Goal: Task Accomplishment & Management: Use online tool/utility

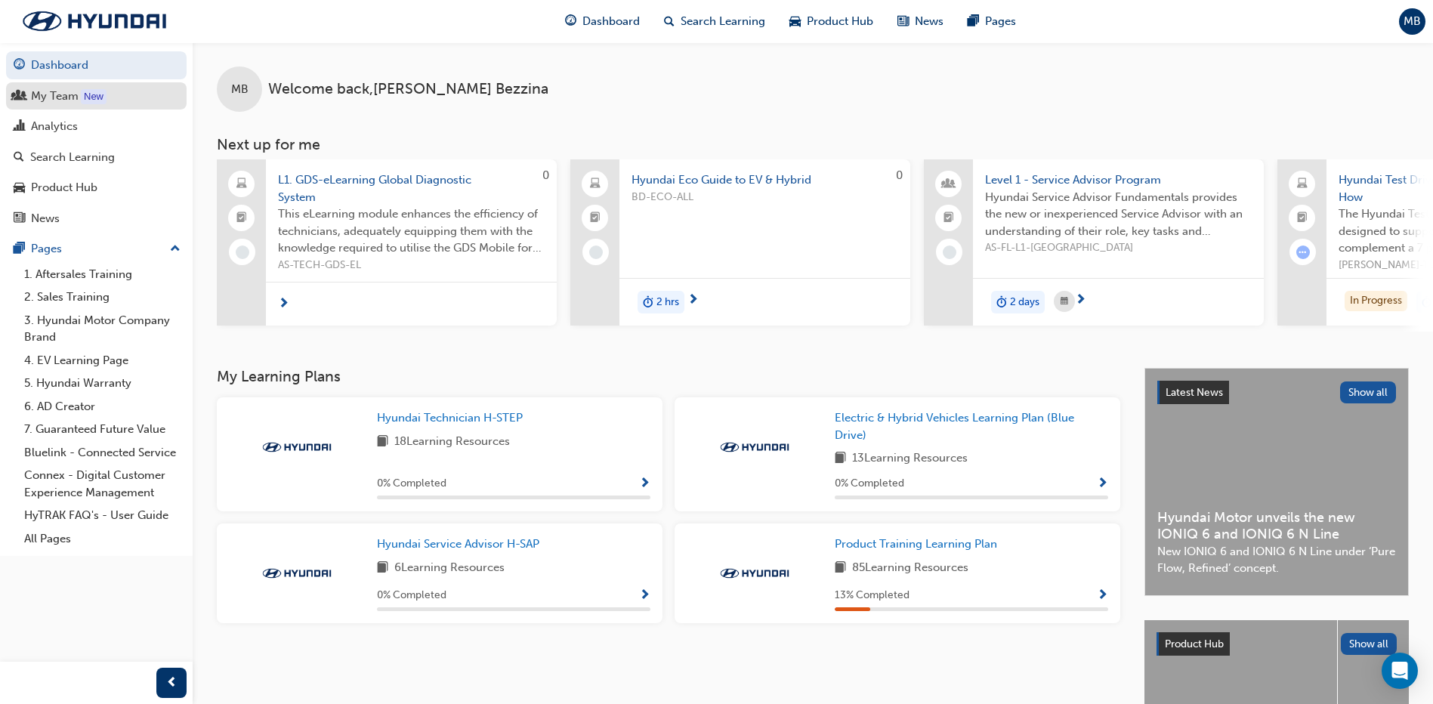
click at [29, 97] on div "My Team" at bounding box center [96, 96] width 165 height 19
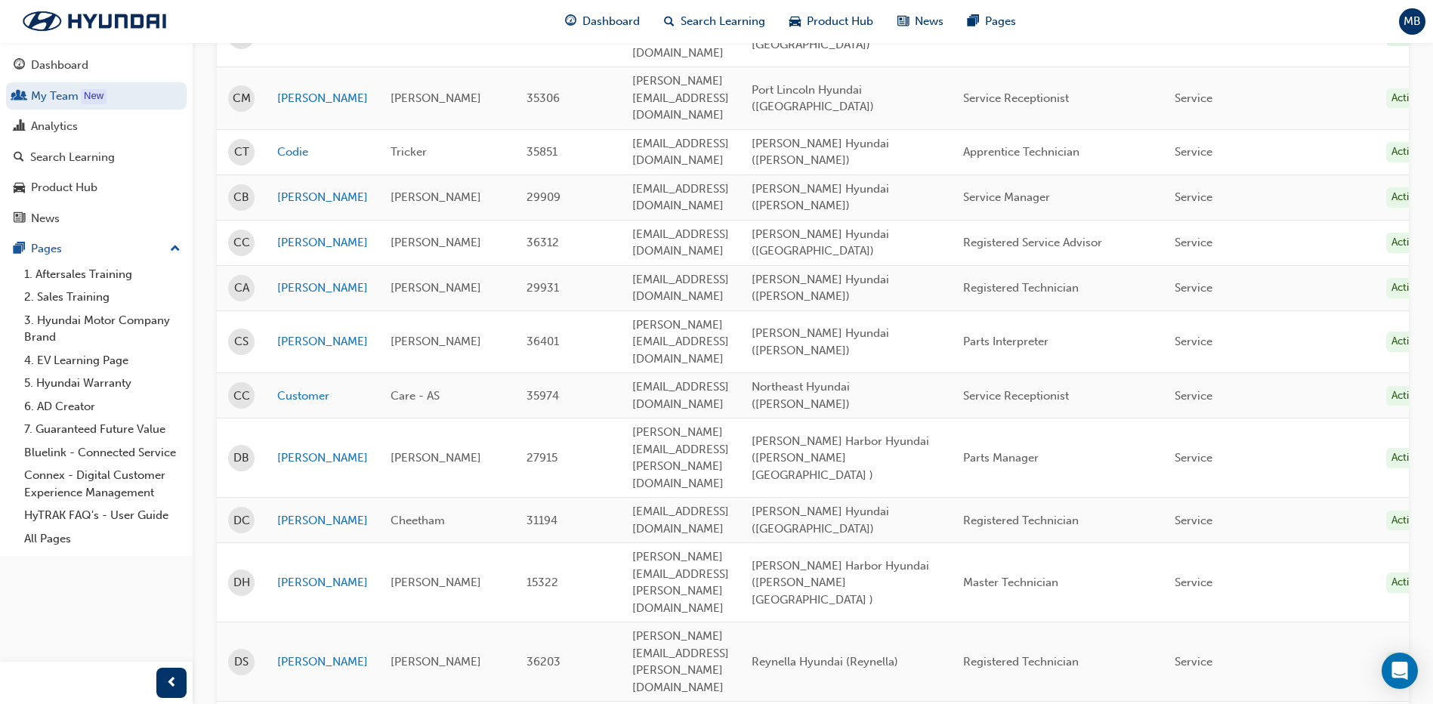
scroll to position [1867, 0]
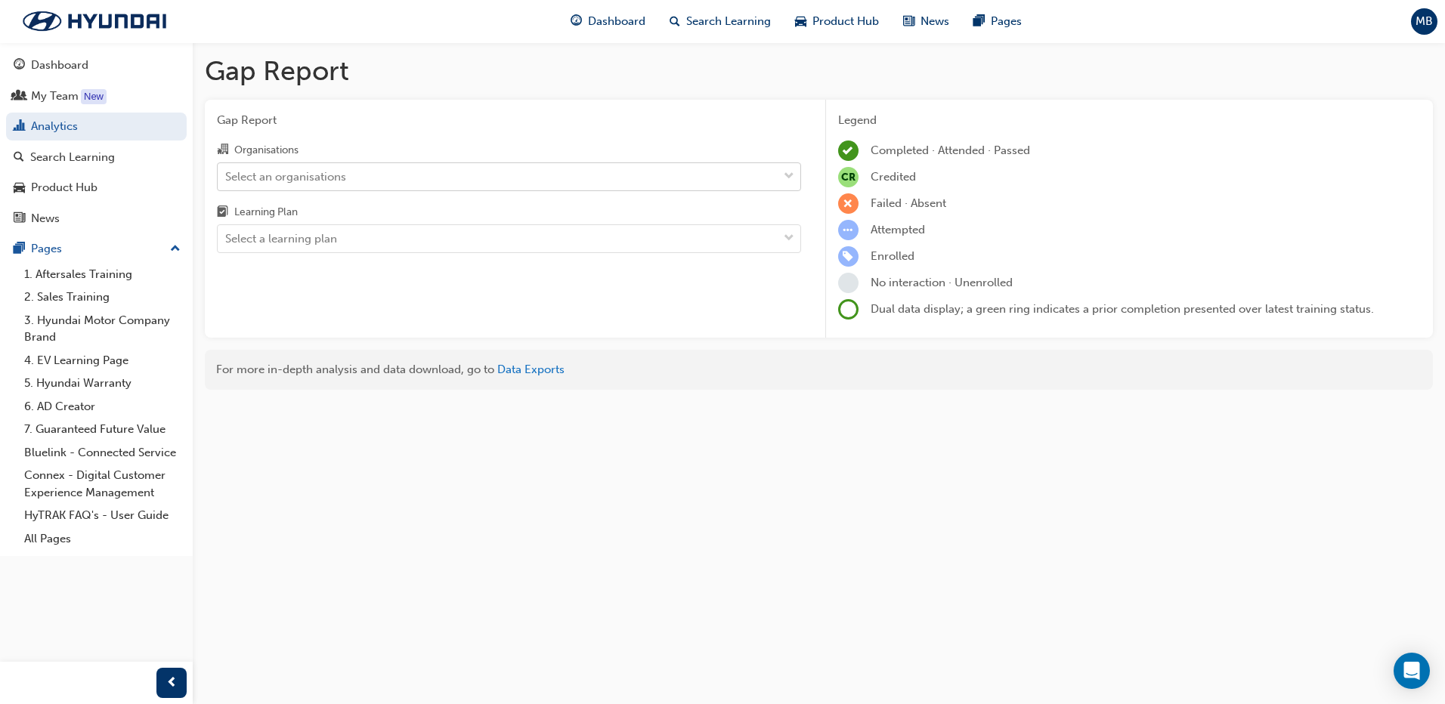
click at [331, 183] on div "Select an organisations" at bounding box center [285, 176] width 121 height 17
click at [227, 182] on input "Organisations Select an organisations" at bounding box center [226, 175] width 2 height 13
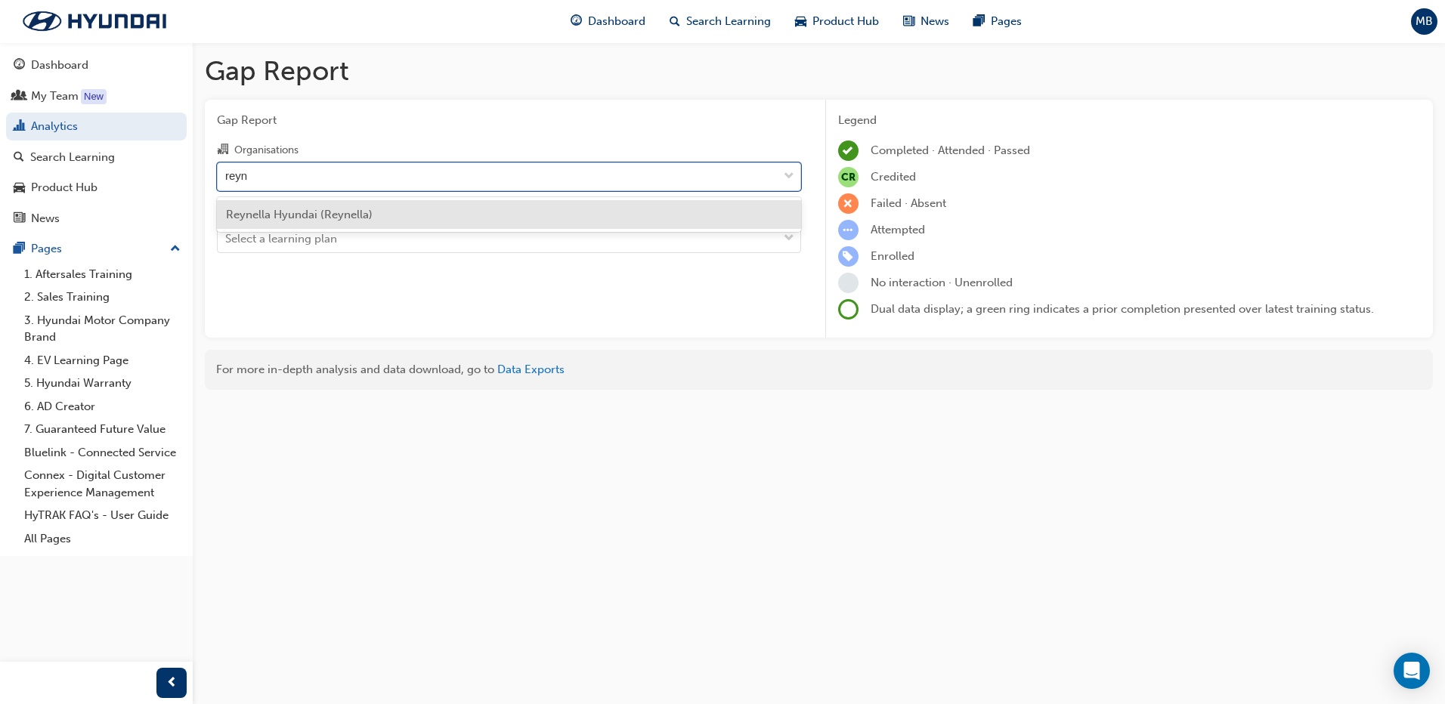
type input "reyne"
click at [322, 206] on div "Reynella Hyundai (Reynella)" at bounding box center [509, 214] width 584 height 29
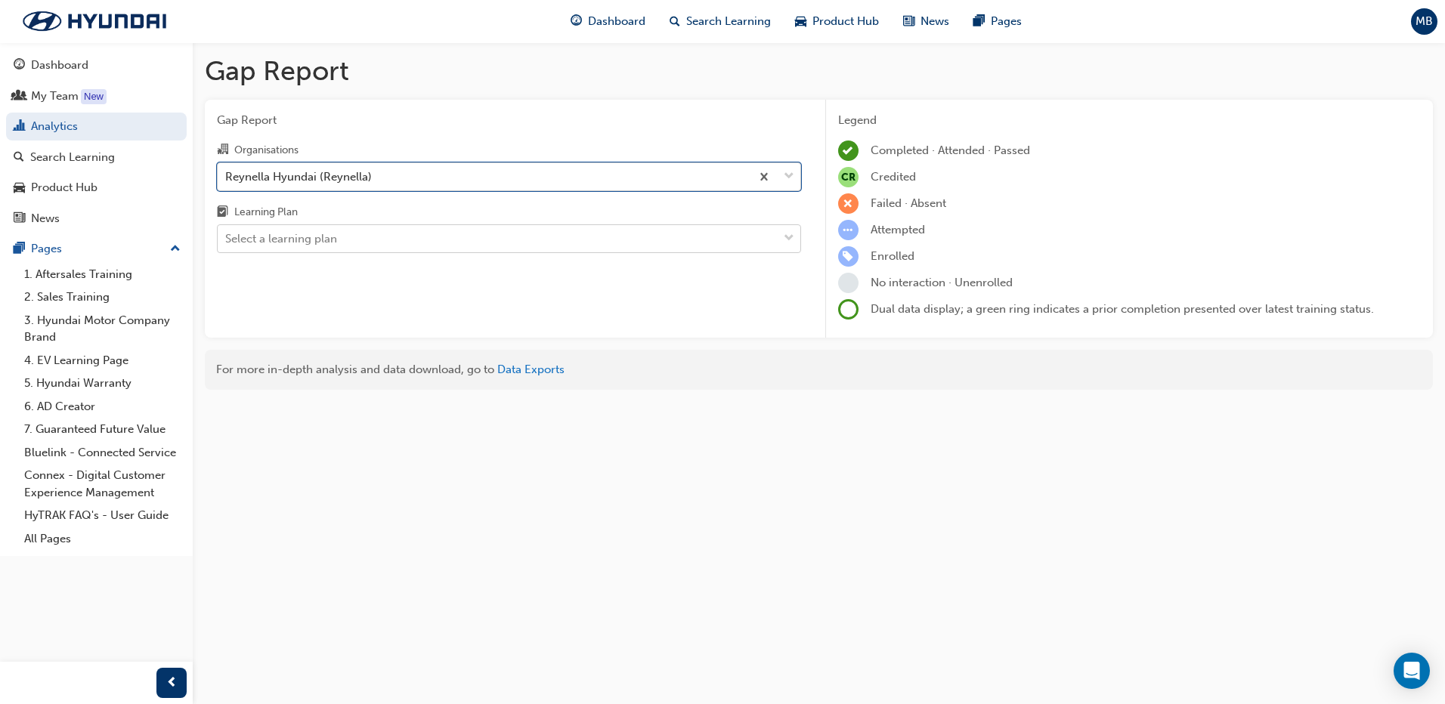
click at [298, 249] on div "Select a learning plan" at bounding box center [498, 239] width 560 height 26
click at [227, 245] on input "Learning Plan Select a learning plan" at bounding box center [226, 238] width 2 height 13
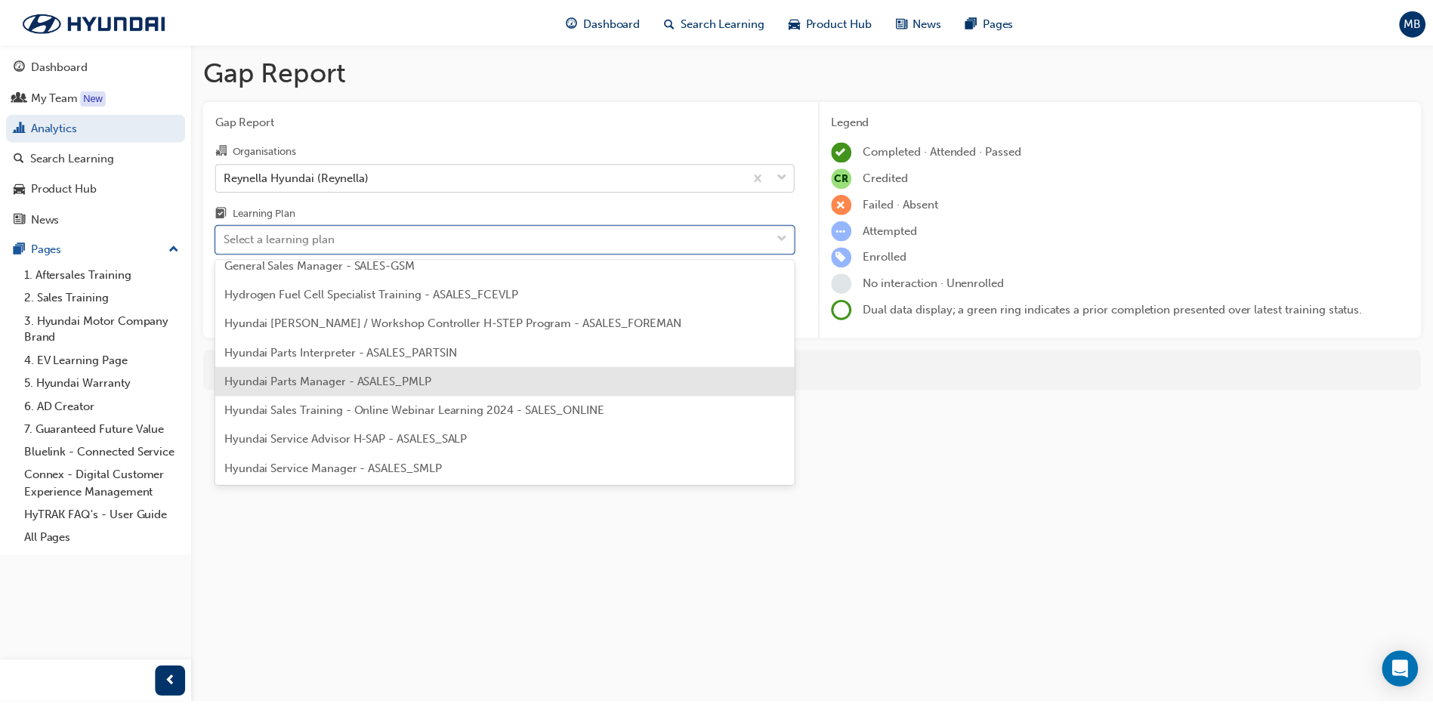
scroll to position [378, 0]
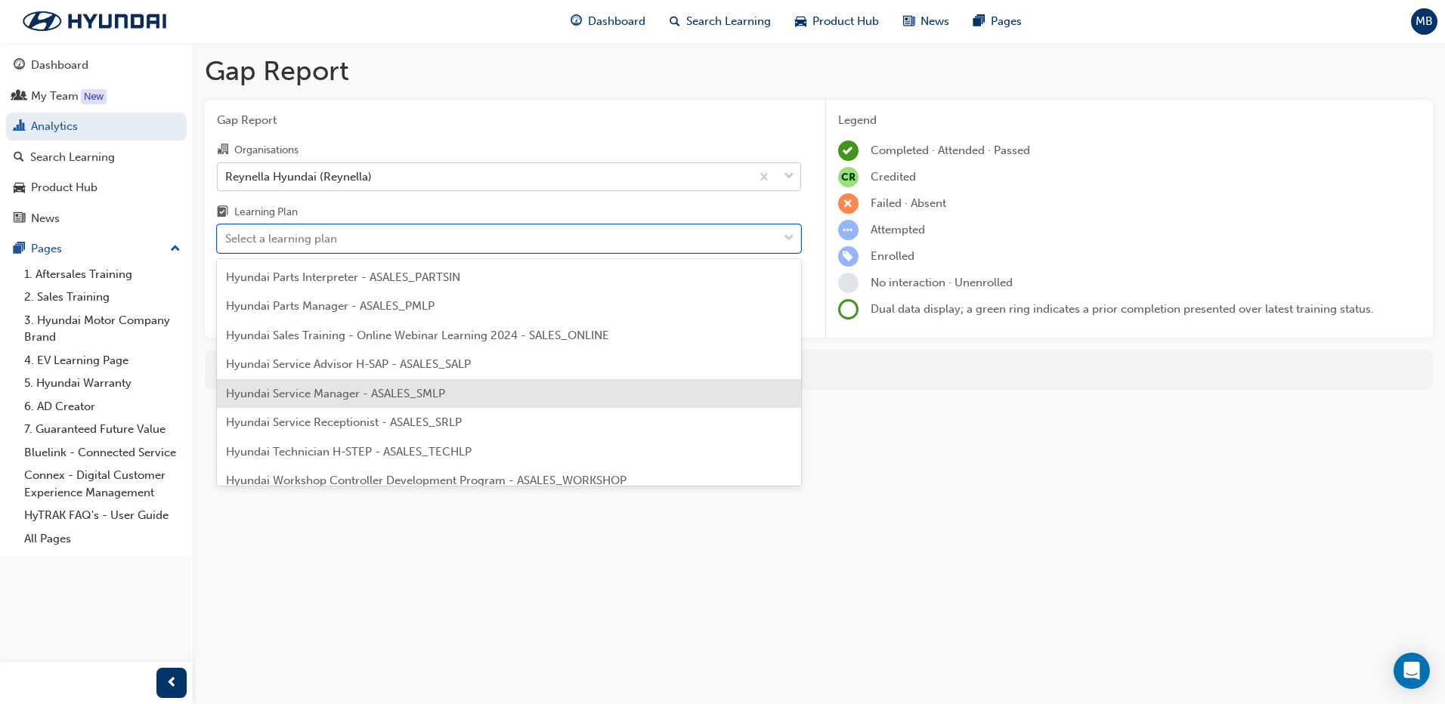
click at [318, 387] on span "Hyundai Service Manager - ASALES_SMLP" at bounding box center [335, 394] width 219 height 14
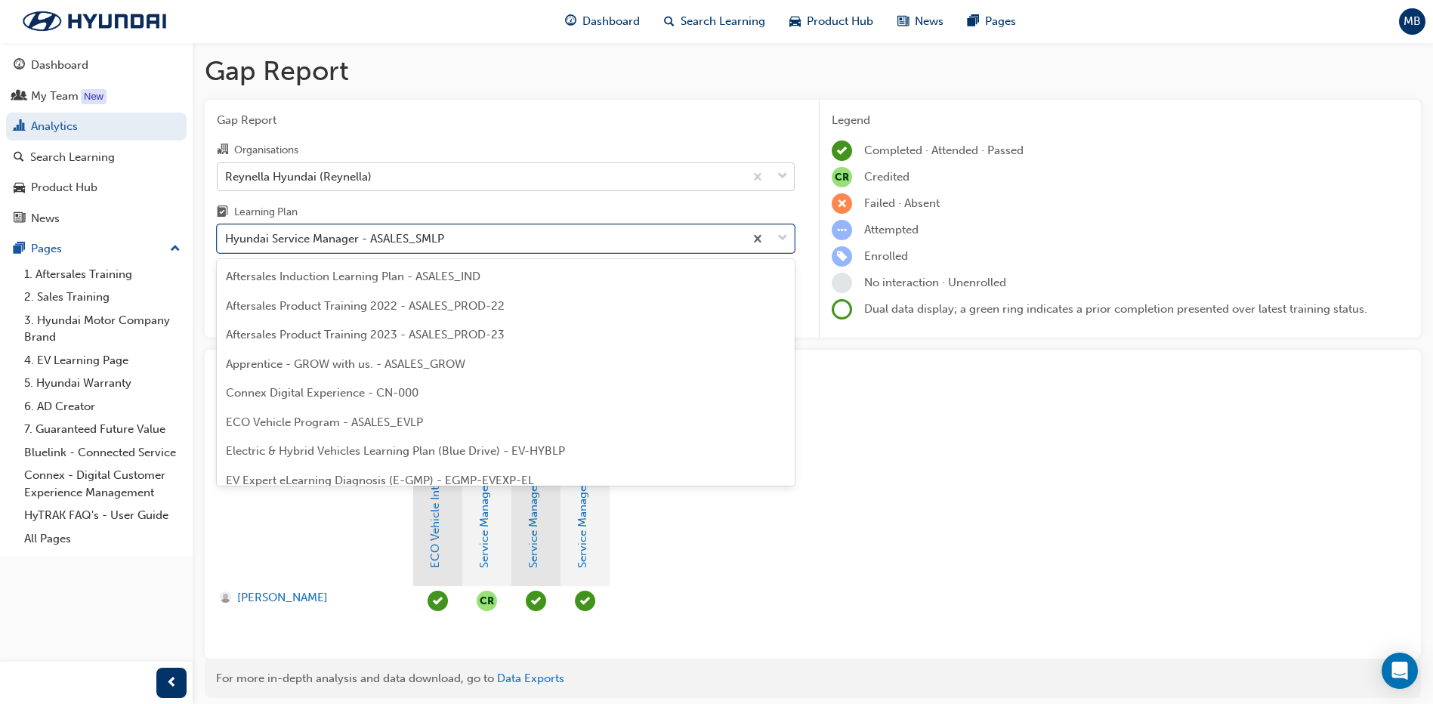
click at [361, 239] on div "Hyundai Service Manager - ASALES_SMLP" at bounding box center [334, 238] width 219 height 17
click at [227, 239] on input "Learning Plan option Hyundai Service Manager - ASALES_SMLP, selected. option Hy…" at bounding box center [226, 238] width 2 height 13
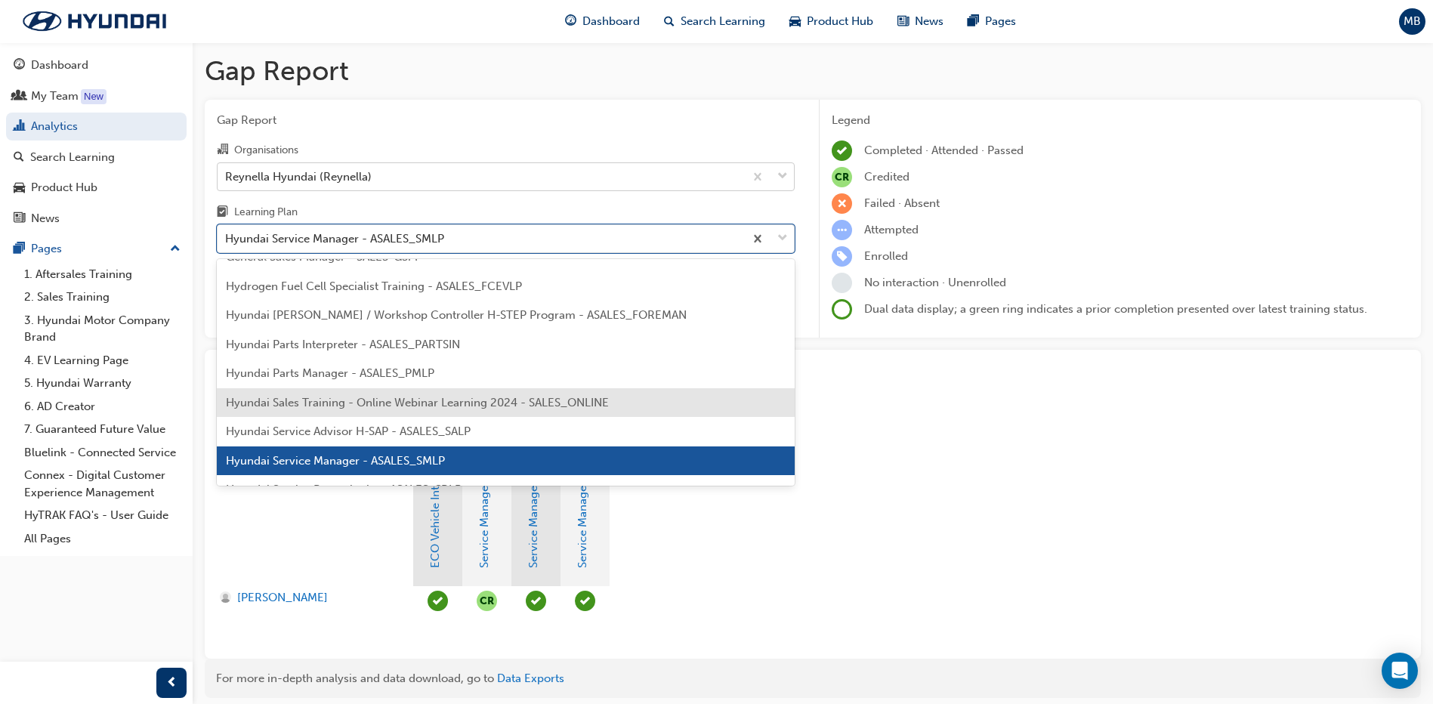
click at [354, 416] on div "Hyundai Sales Training - Online Webinar Learning 2024 - SALES_ONLINE" at bounding box center [506, 402] width 578 height 29
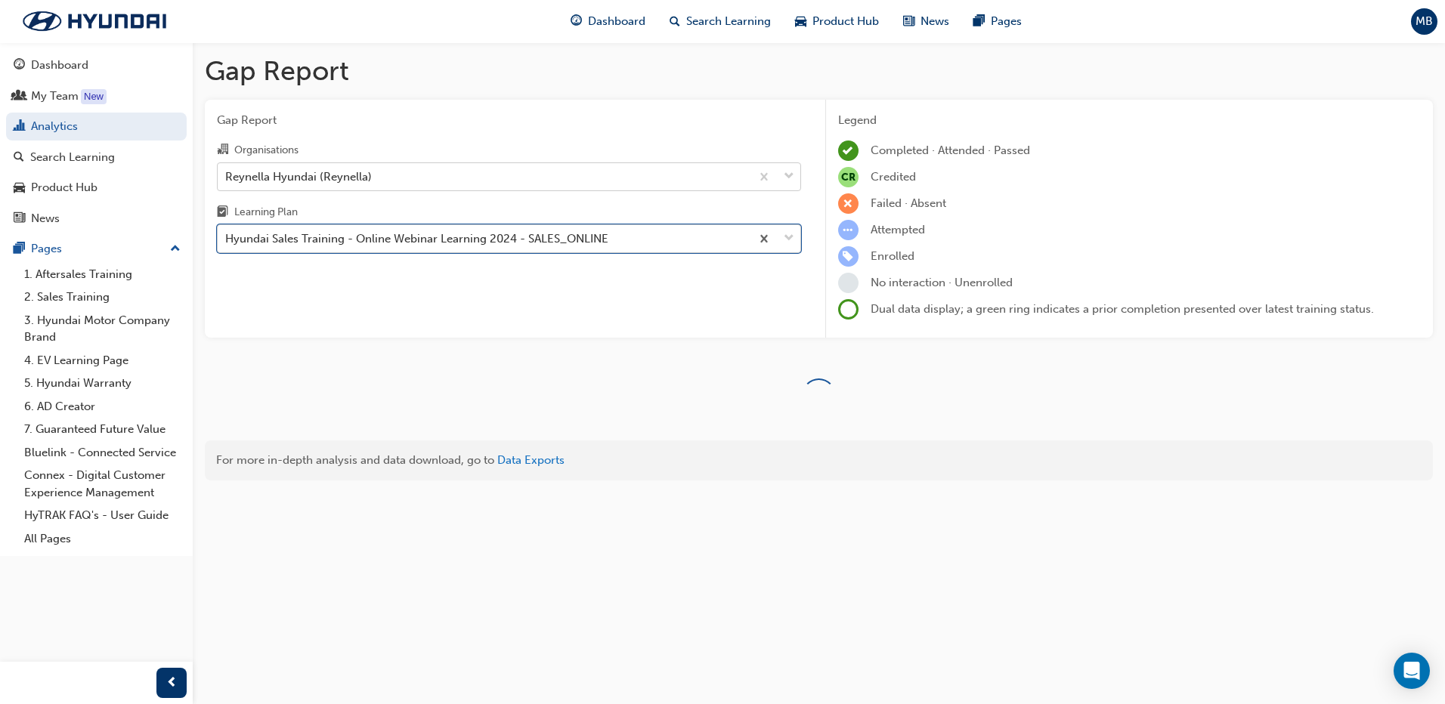
click at [385, 245] on div "Hyundai Sales Training - Online Webinar Learning 2024 - SALES_ONLINE" at bounding box center [416, 238] width 383 height 17
click at [227, 245] on input "Learning Plan option Hyundai Sales Training - Online Webinar Learning 2024 - SA…" at bounding box center [226, 238] width 2 height 13
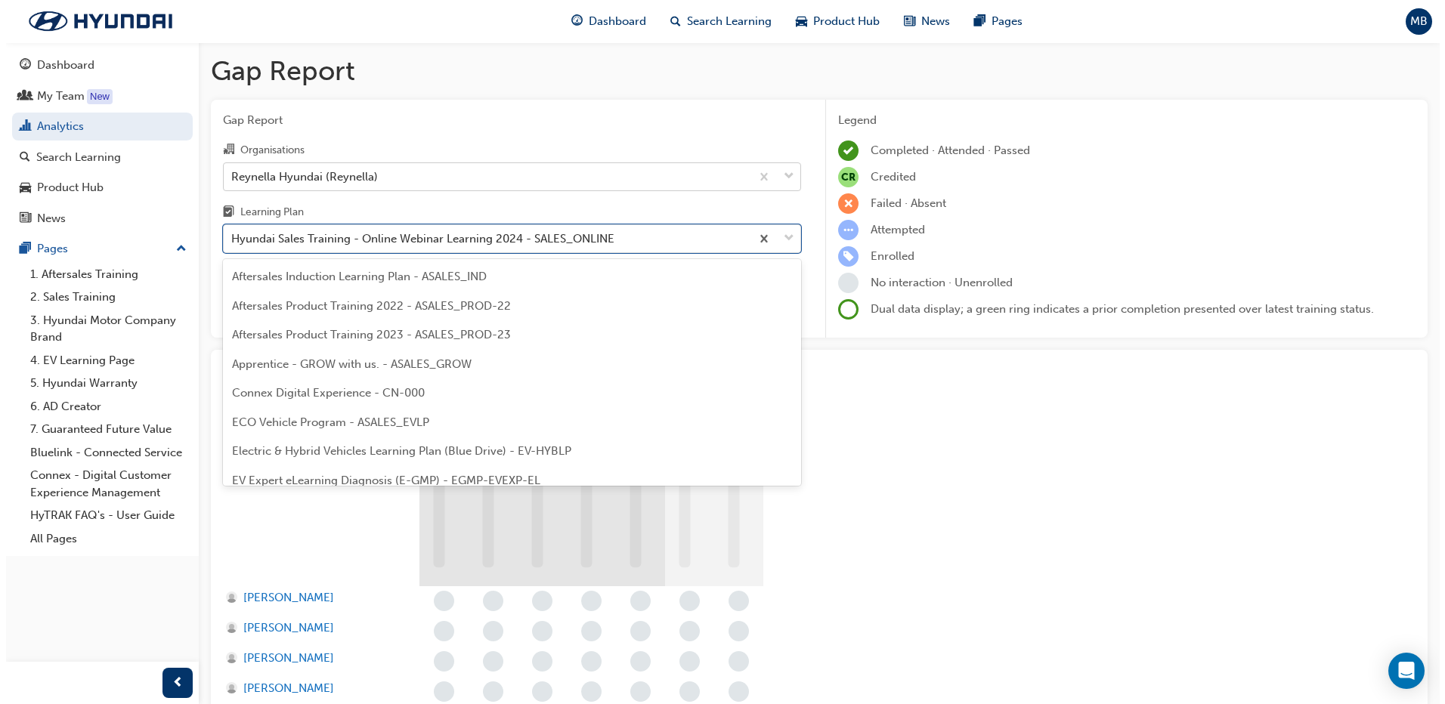
scroll to position [252, 0]
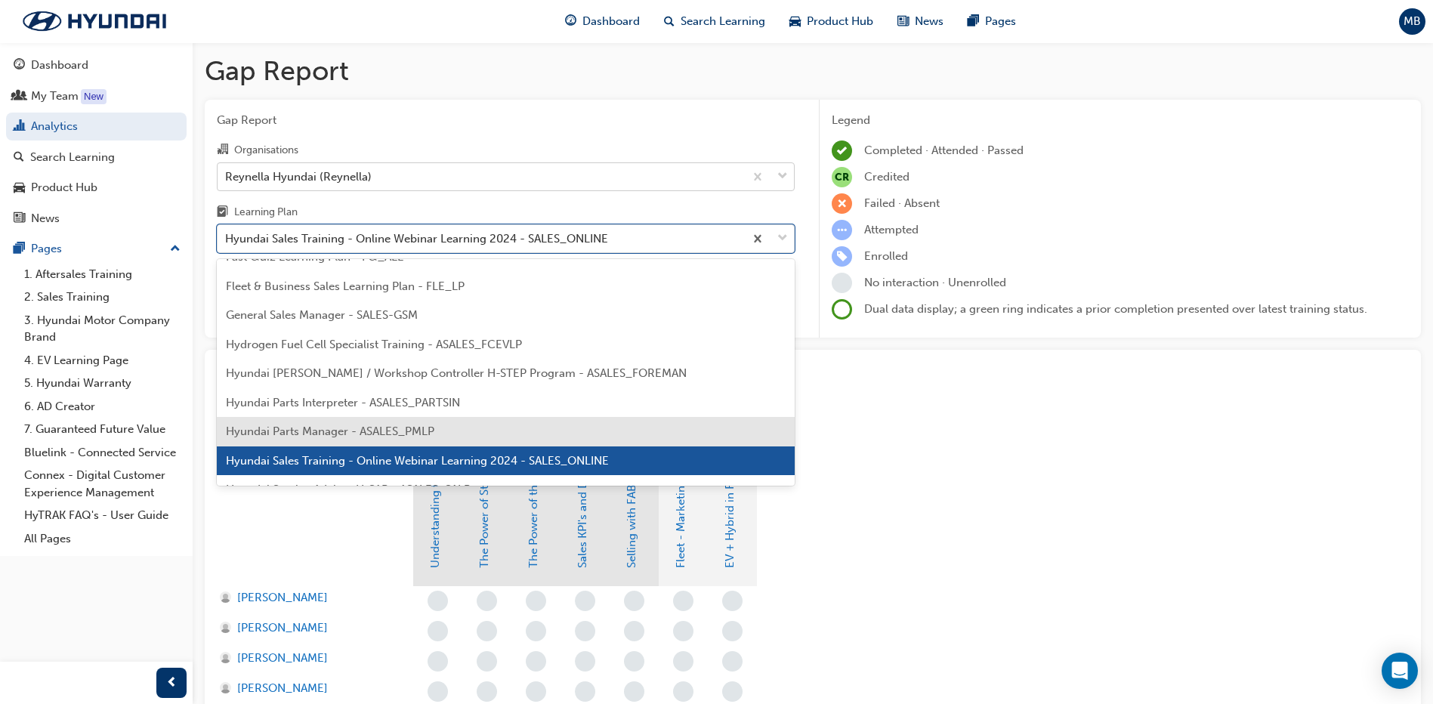
click at [390, 425] on span "Hyundai Parts Manager - ASALES_PMLP" at bounding box center [330, 432] width 209 height 14
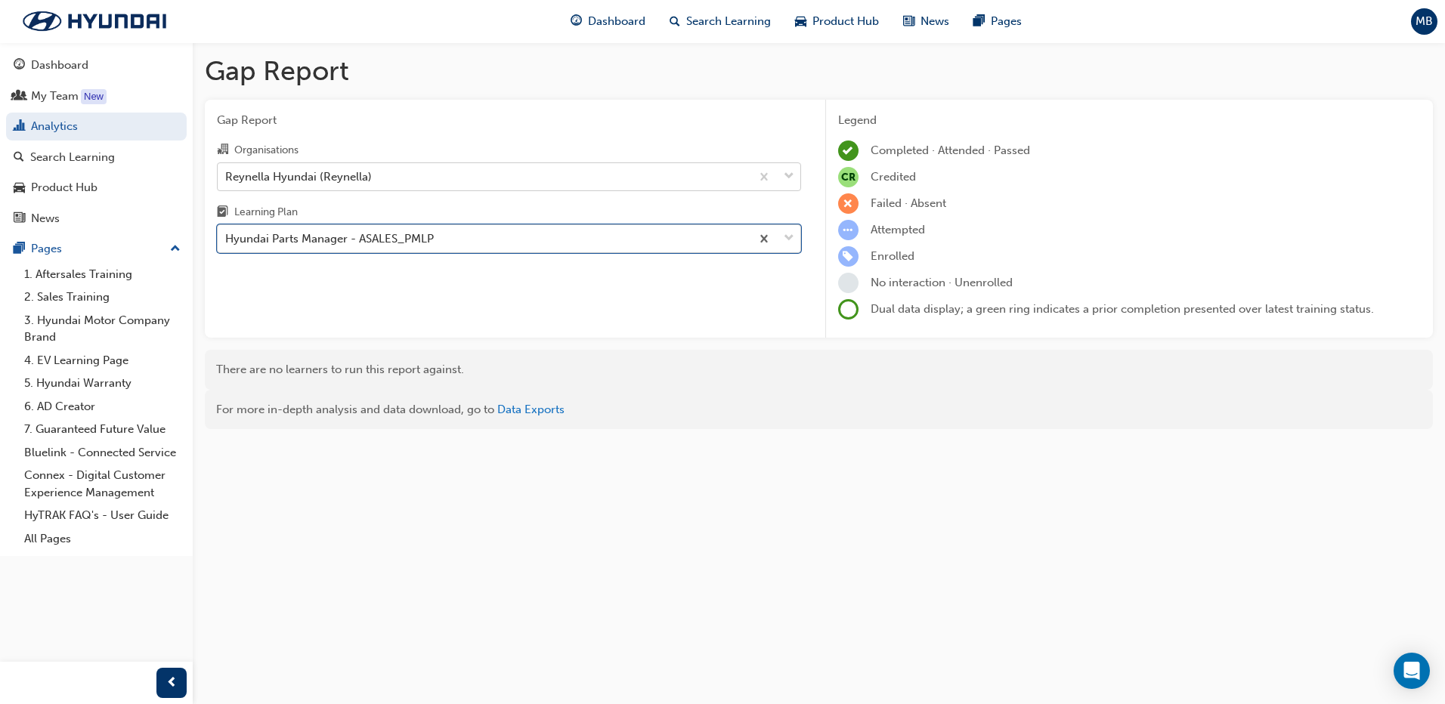
click at [333, 245] on div "Hyundai Parts Manager - ASALES_PMLP" at bounding box center [329, 238] width 209 height 17
click at [227, 245] on input "Learning Plan option Hyundai Parts Manager - ASALES_PMLP, selected. 0 results a…" at bounding box center [226, 238] width 2 height 13
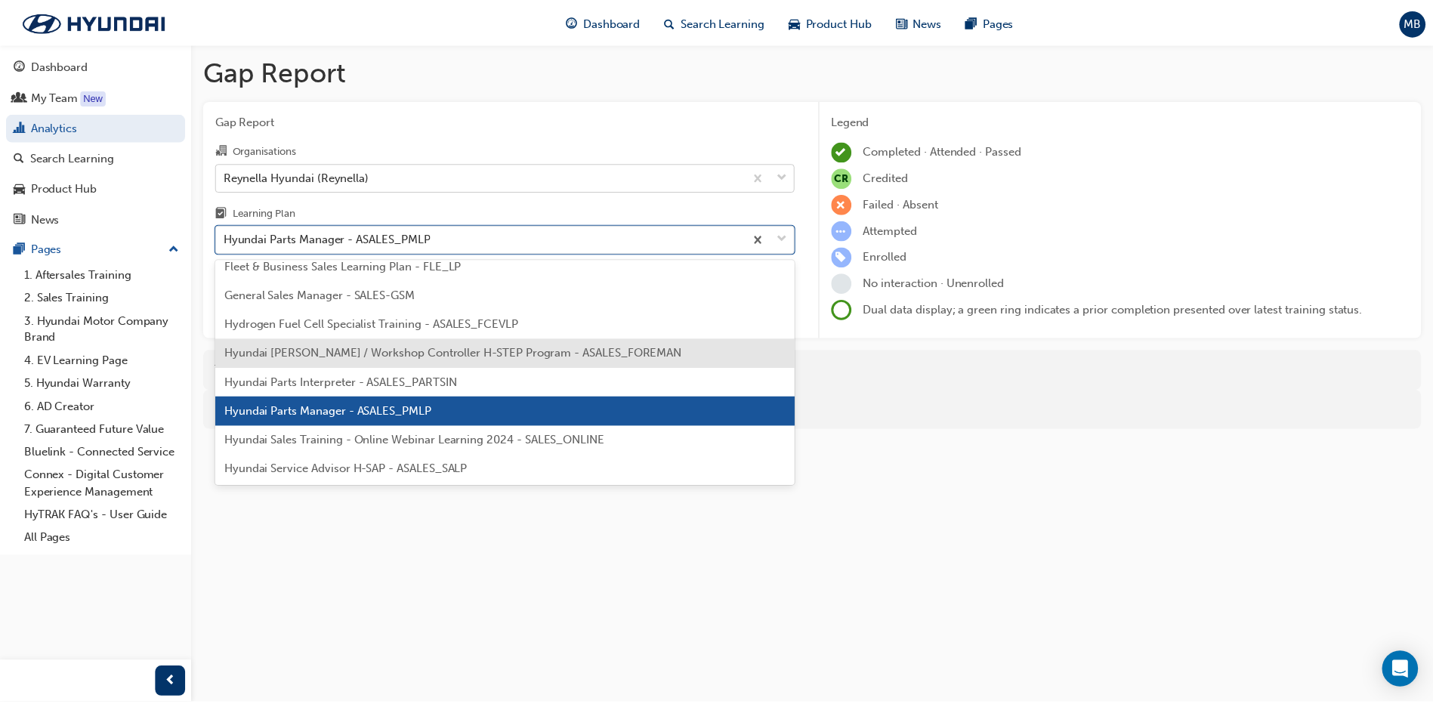
scroll to position [298, 0]
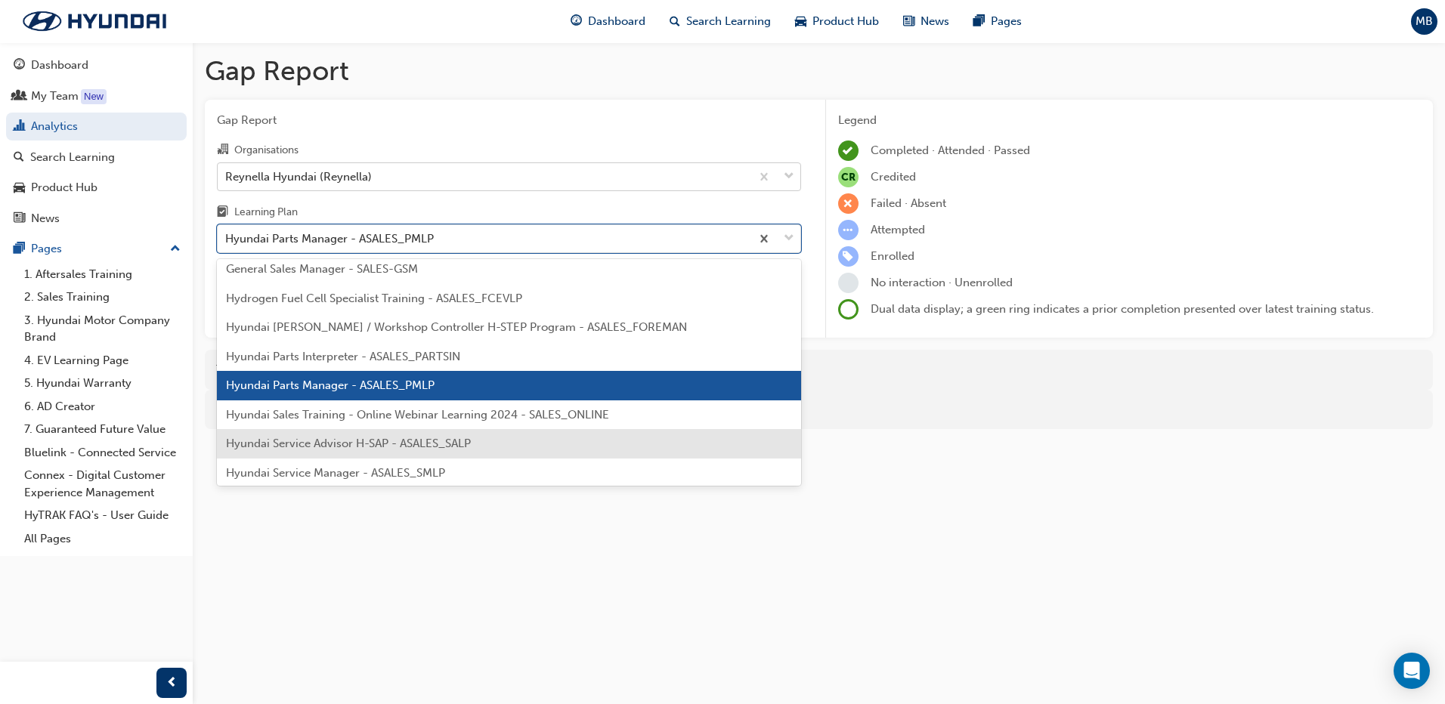
click at [366, 437] on span "Hyundai Service Advisor H-SAP - ASALES_SALP" at bounding box center [348, 444] width 245 height 14
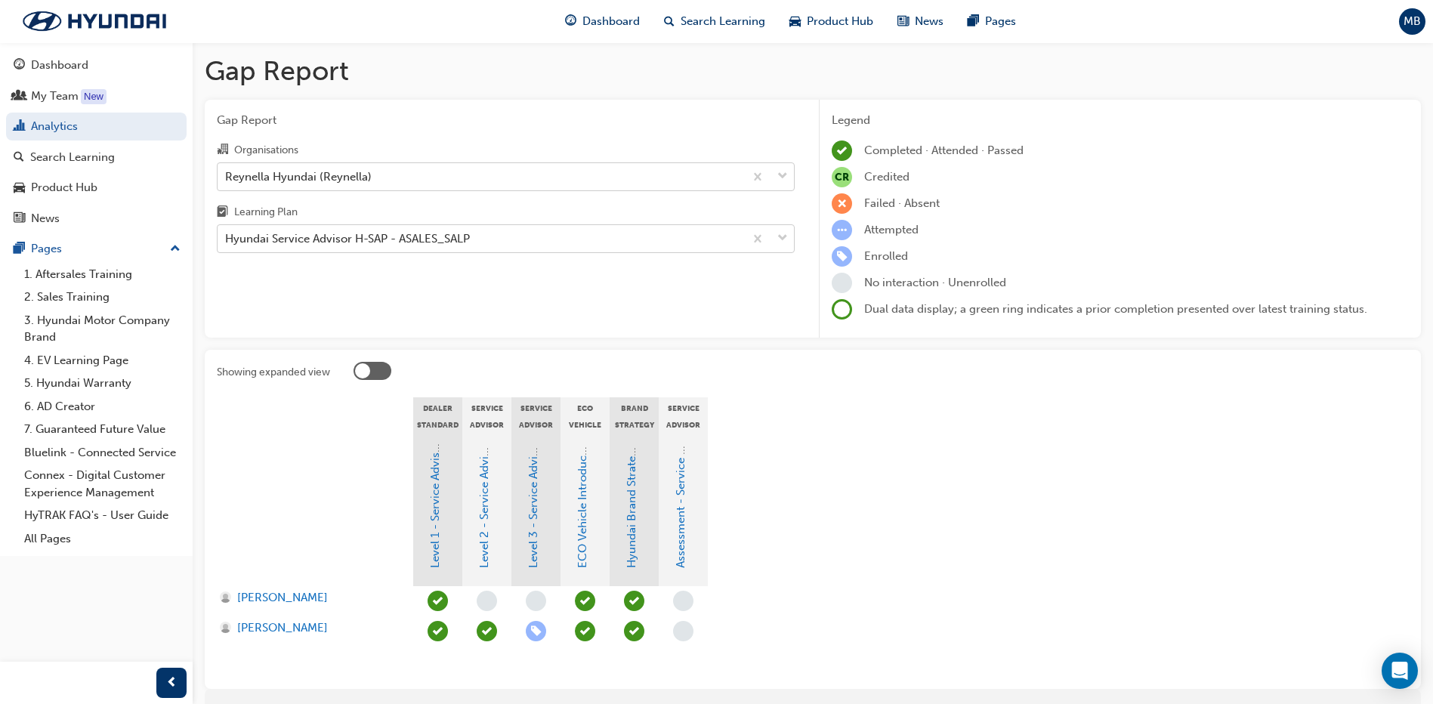
click at [385, 243] on div "Hyundai Service Advisor H-SAP - ASALES_SALP" at bounding box center [347, 238] width 245 height 17
click at [227, 243] on input "Learning Plan Hyundai Service Advisor H-SAP - ASALES_SALP" at bounding box center [226, 238] width 2 height 13
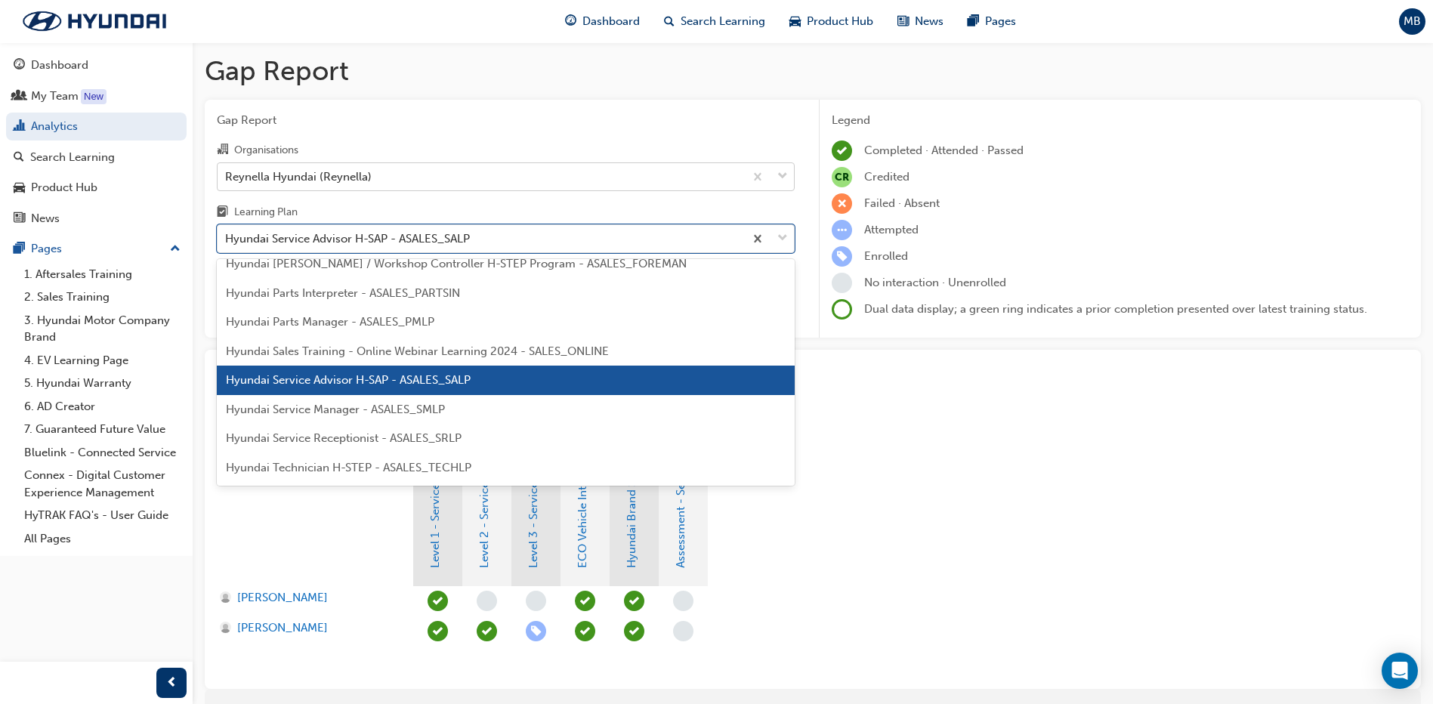
scroll to position [432, 0]
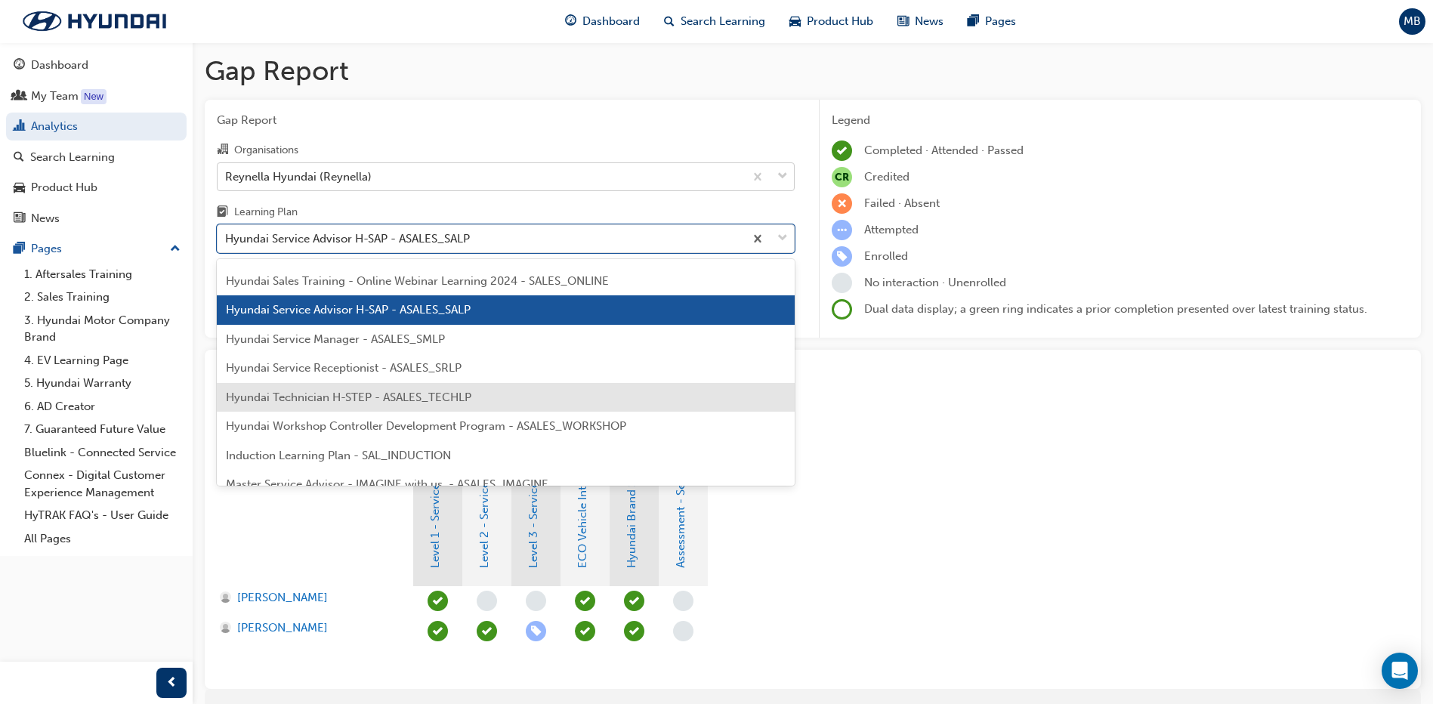
click at [406, 396] on span "Hyundai Technician H-STEP - ASALES_TECHLP" at bounding box center [349, 398] width 246 height 14
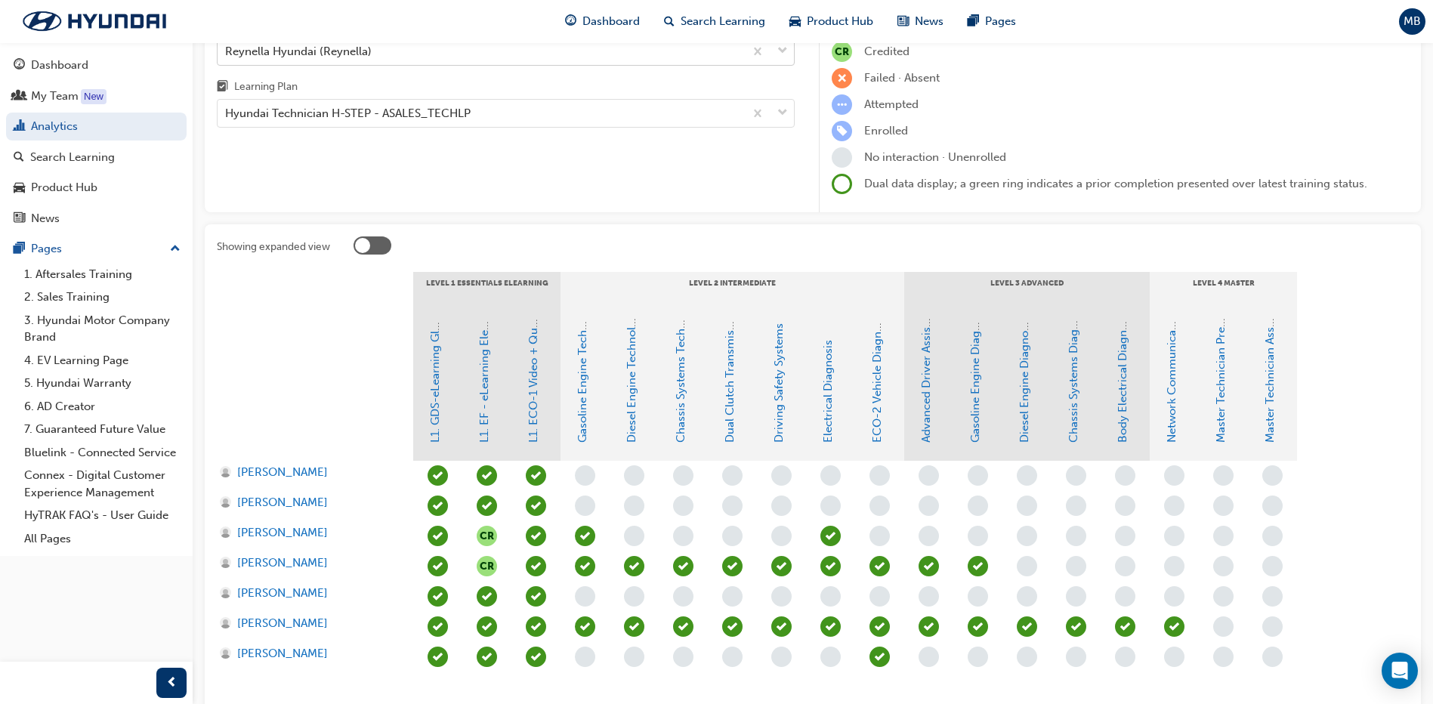
scroll to position [151, 0]
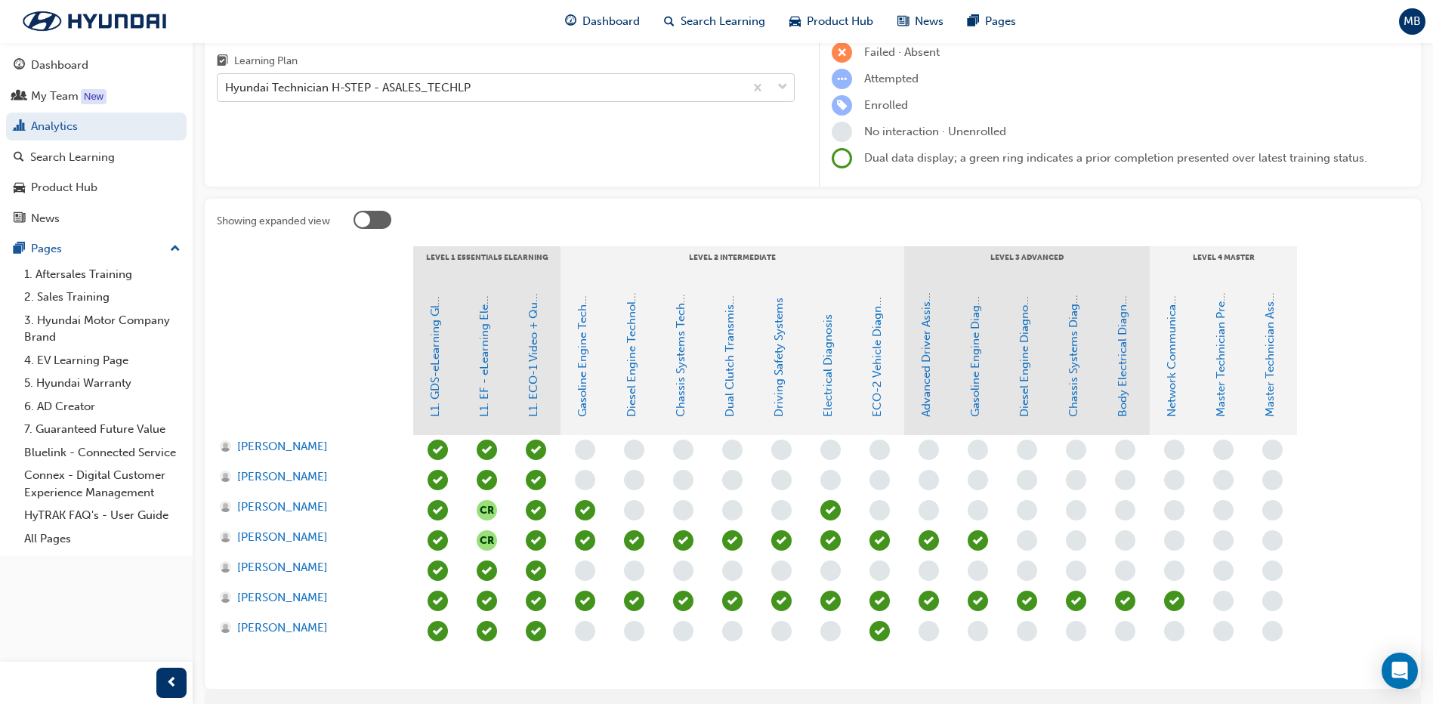
click at [405, 90] on div "Hyundai Technician H-STEP - ASALES_TECHLP" at bounding box center [348, 87] width 246 height 17
click at [227, 90] on input "Learning Plan Hyundai Technician H-STEP - ASALES_TECHLP" at bounding box center [226, 87] width 2 height 13
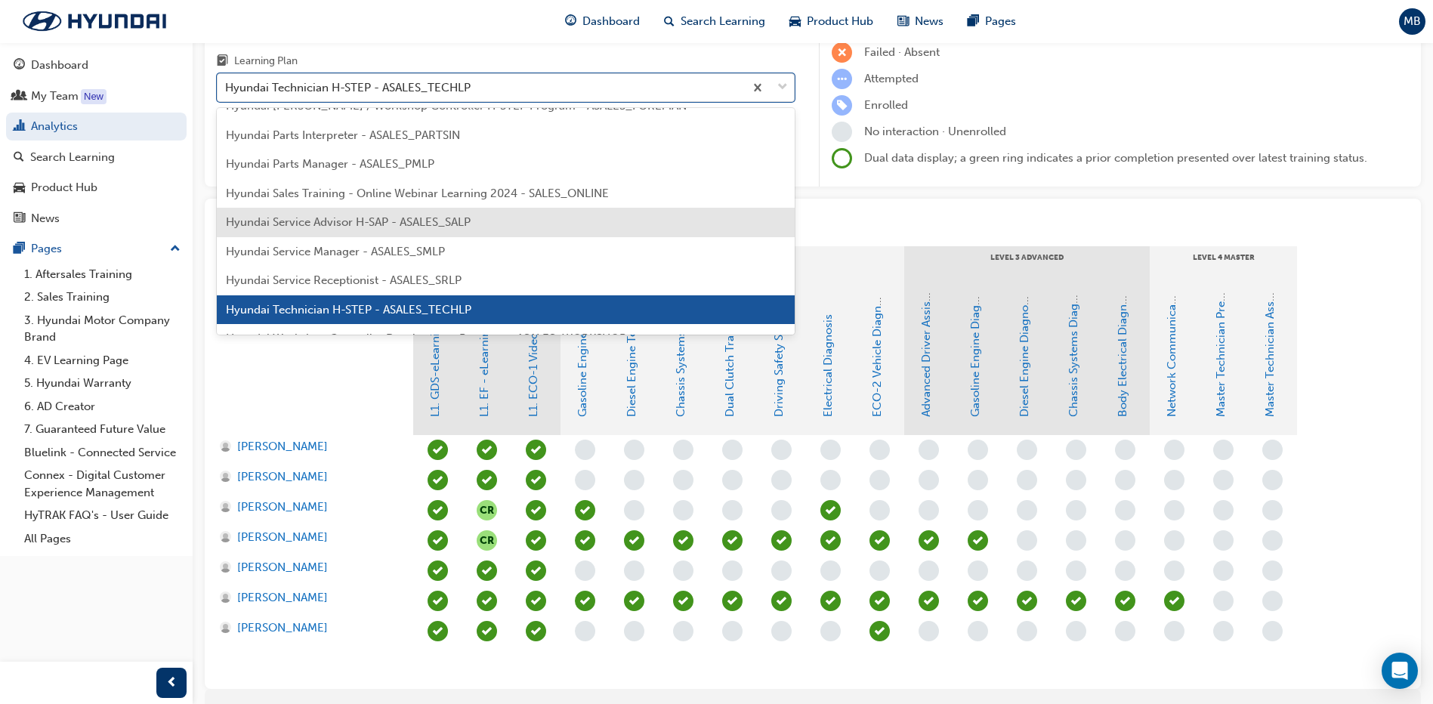
scroll to position [444, 0]
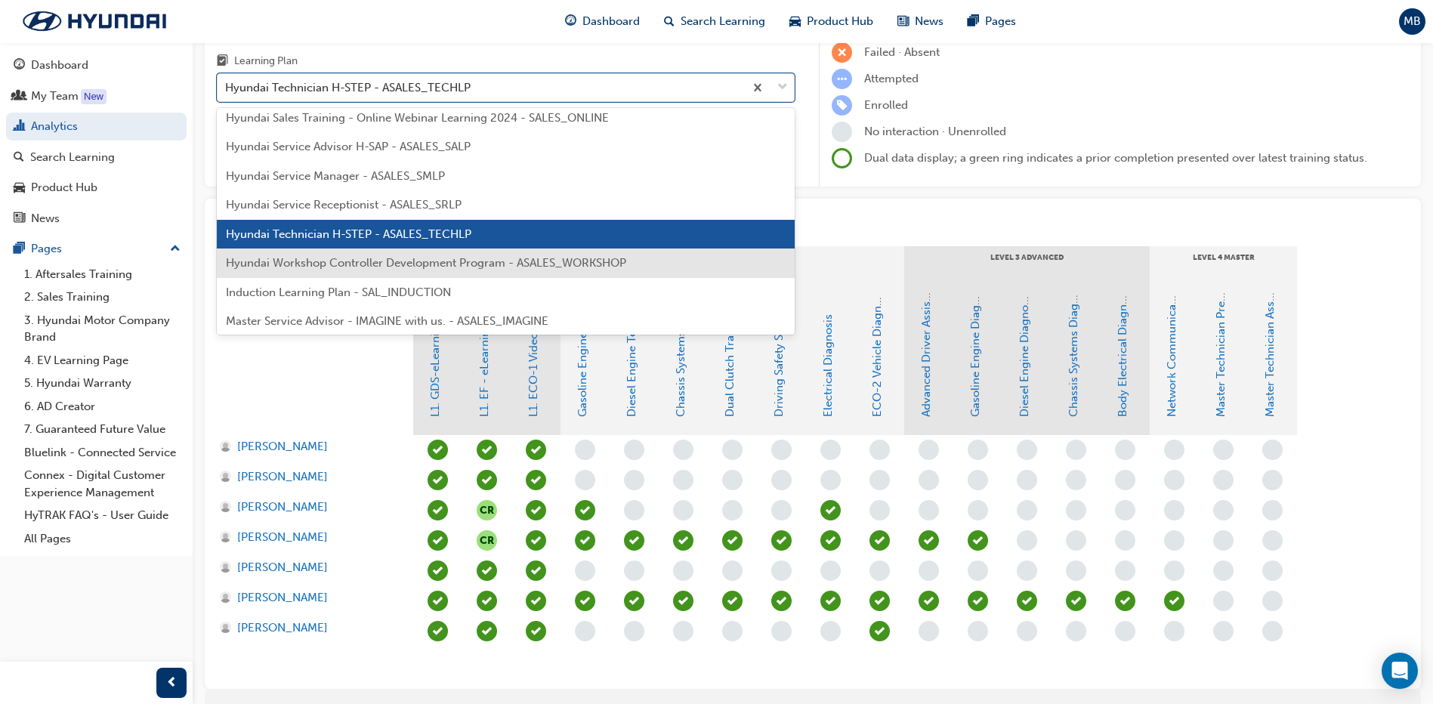
click at [392, 259] on span "Hyundai Workshop Controller Development Program - ASALES_WORKSHOP" at bounding box center [426, 263] width 400 height 14
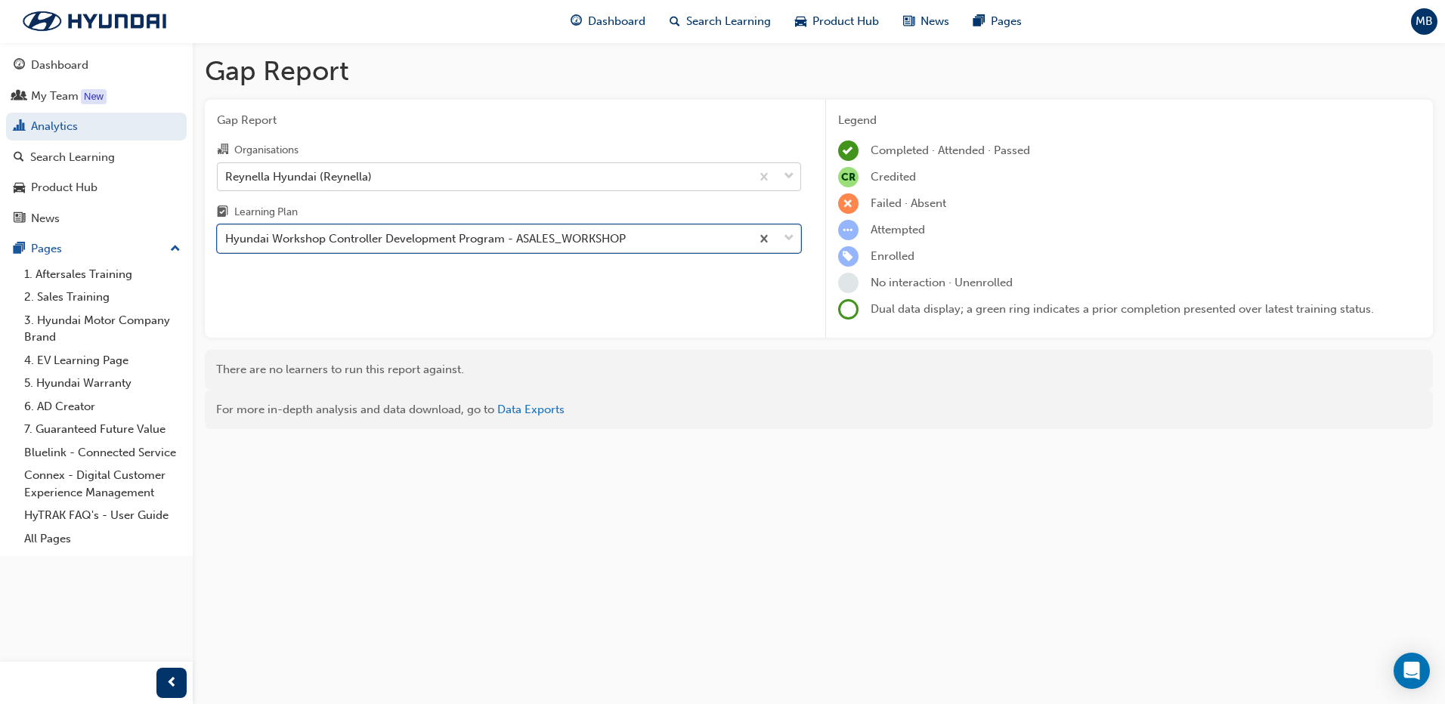
click at [402, 236] on div "Hyundai Workshop Controller Development Program - ASALES_WORKSHOP" at bounding box center [425, 238] width 400 height 17
click at [227, 236] on input "Learning Plan option Hyundai Workshop Controller Development Program - ASALES_W…" at bounding box center [226, 238] width 2 height 13
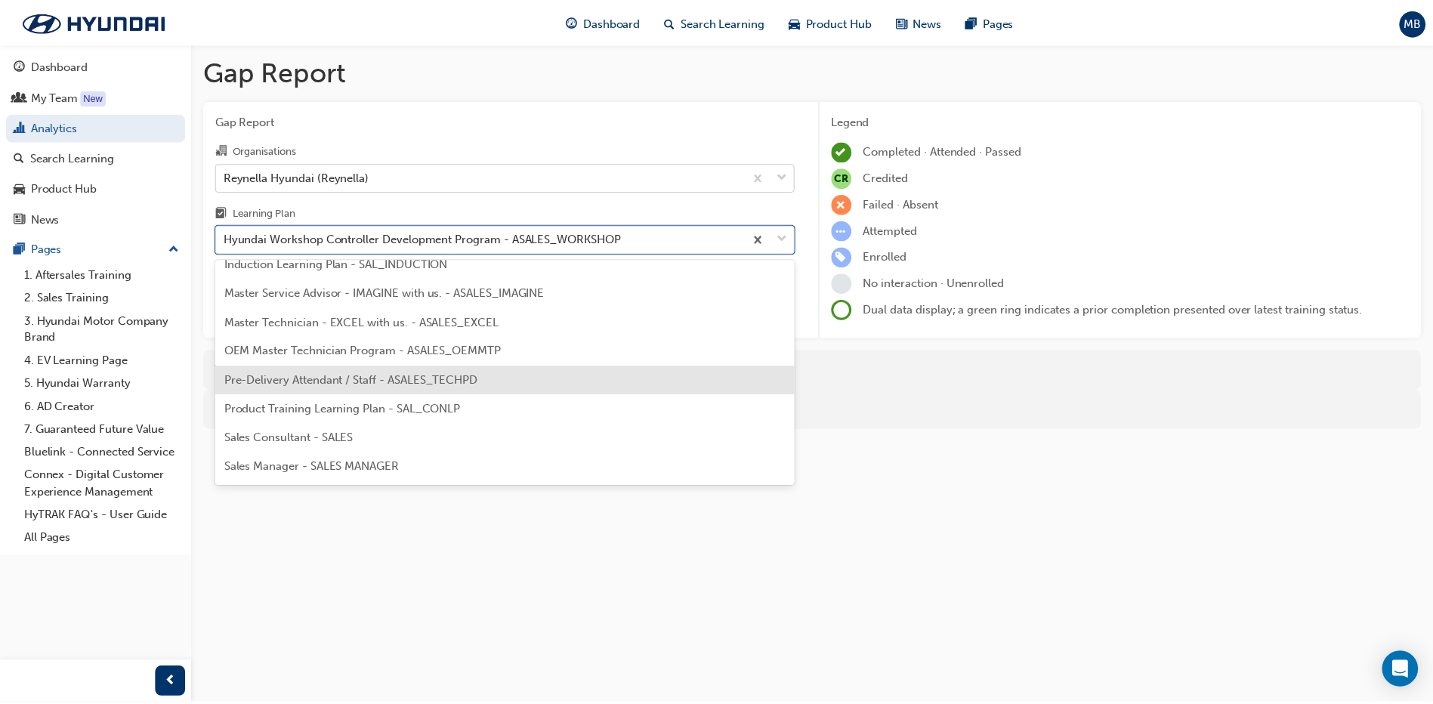
scroll to position [681, 0]
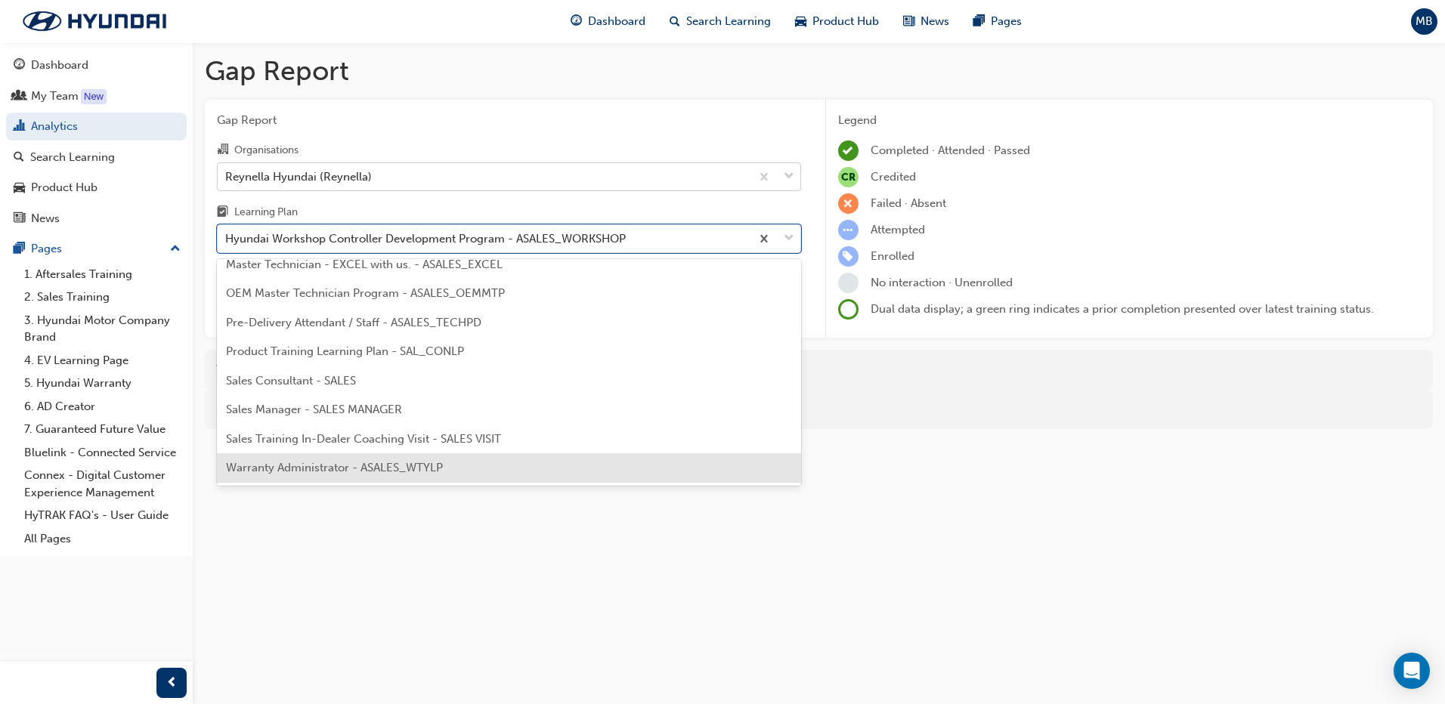
click at [411, 466] on span "Warranty Administrator - ASALES_WTYLP" at bounding box center [334, 468] width 217 height 14
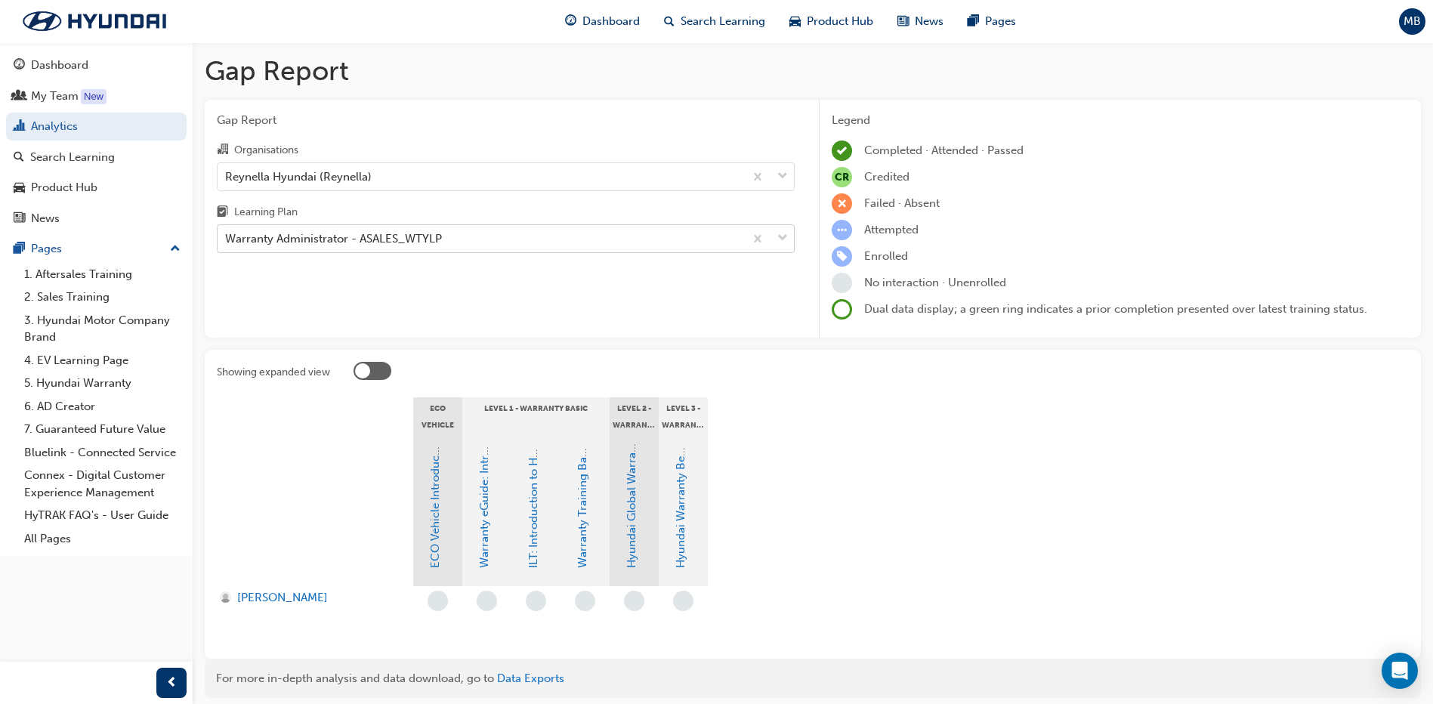
click at [585, 236] on div "Warranty Administrator - ASALES_WTYLP" at bounding box center [481, 239] width 527 height 26
click at [227, 236] on input "Learning Plan Warranty Administrator - ASALES_WTYLP" at bounding box center [226, 238] width 2 height 13
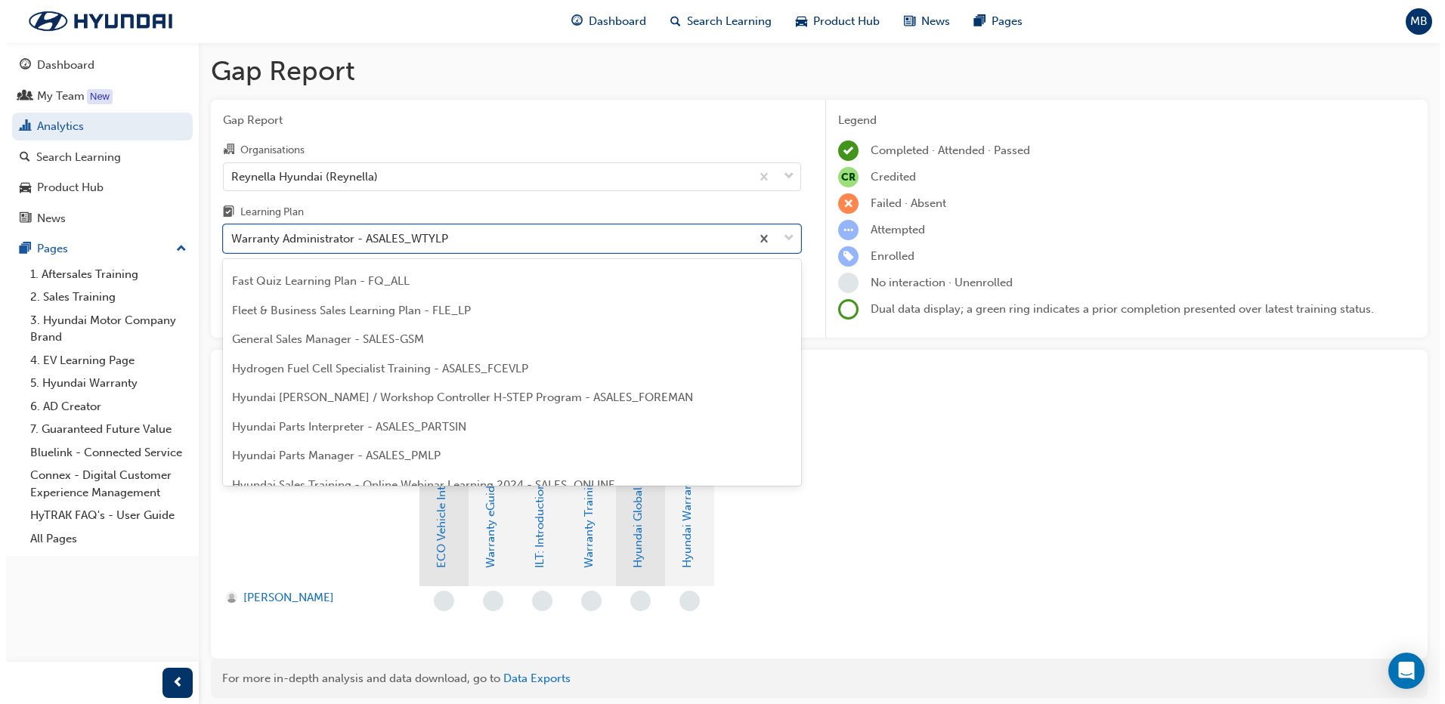
scroll to position [304, 0]
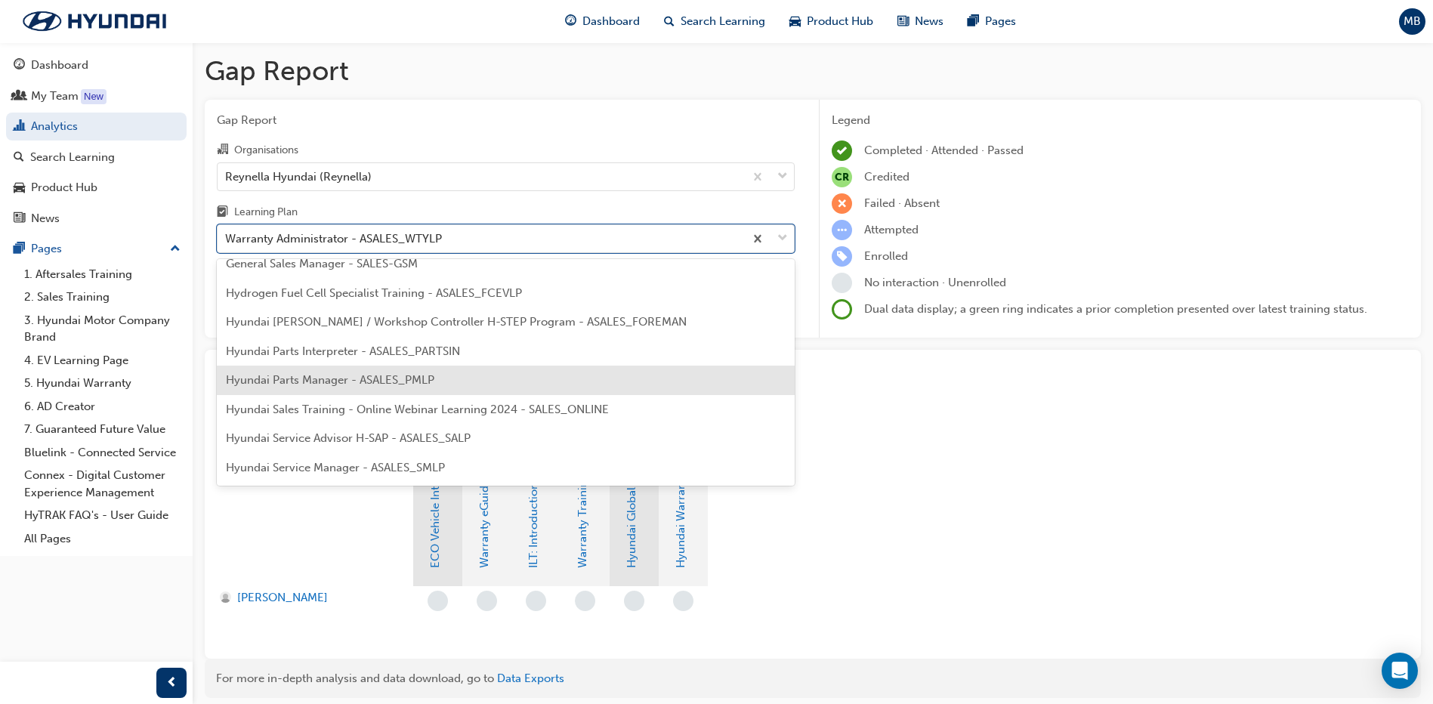
click at [351, 376] on span "Hyundai Parts Manager - ASALES_PMLP" at bounding box center [330, 380] width 209 height 14
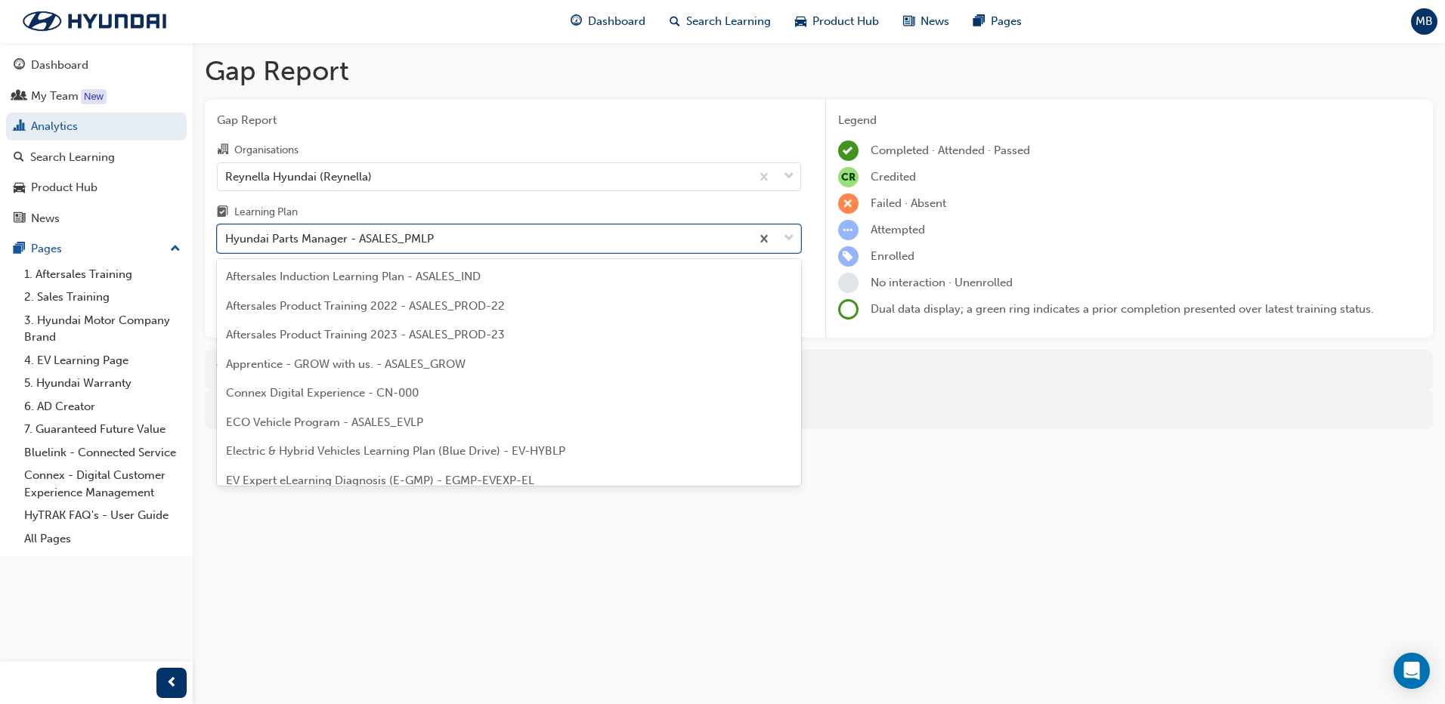
click at [342, 245] on div "Hyundai Parts Manager - ASALES_PMLP" at bounding box center [329, 238] width 209 height 17
click at [227, 245] on input "Learning Plan option Hyundai Parts Manager - ASALES_PMLP, selected. option Hyun…" at bounding box center [226, 238] width 2 height 13
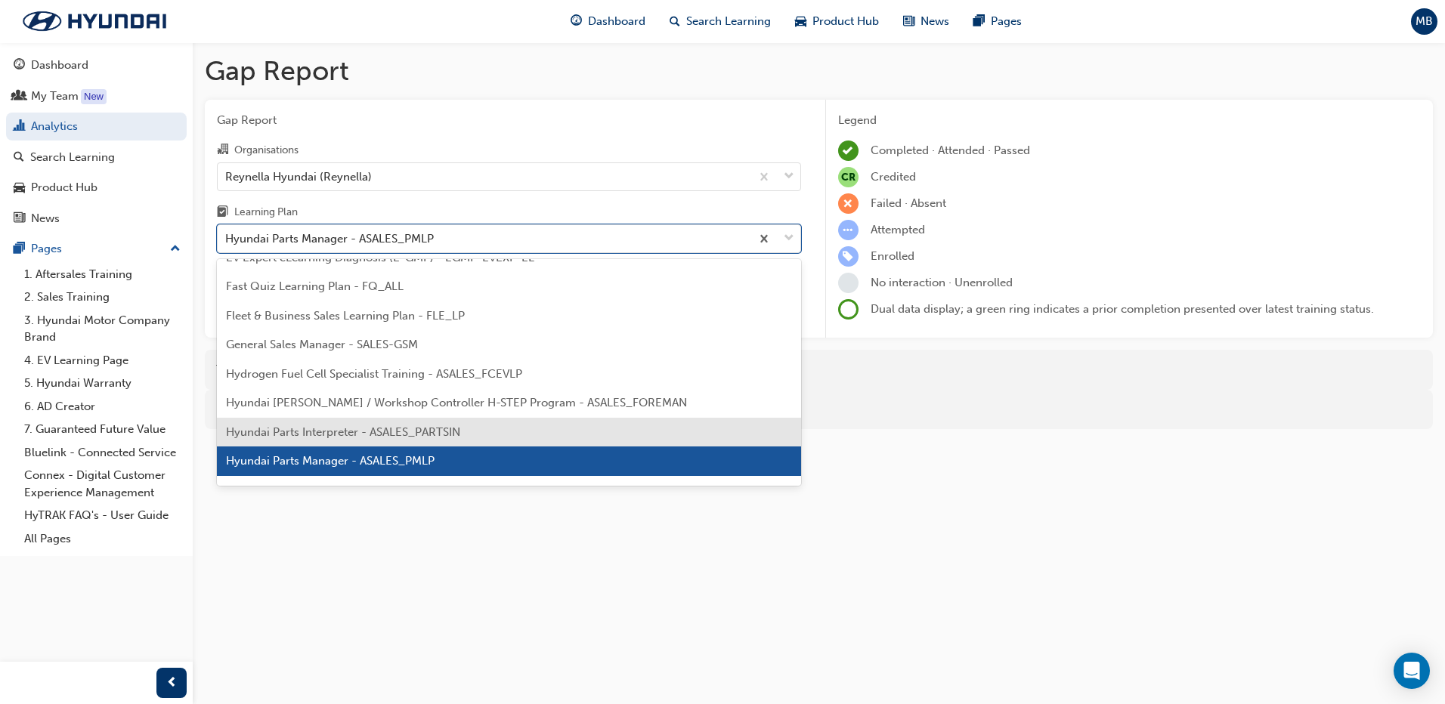
click at [335, 422] on div "Hyundai Parts Interpreter - ASALES_PARTSIN" at bounding box center [509, 432] width 584 height 29
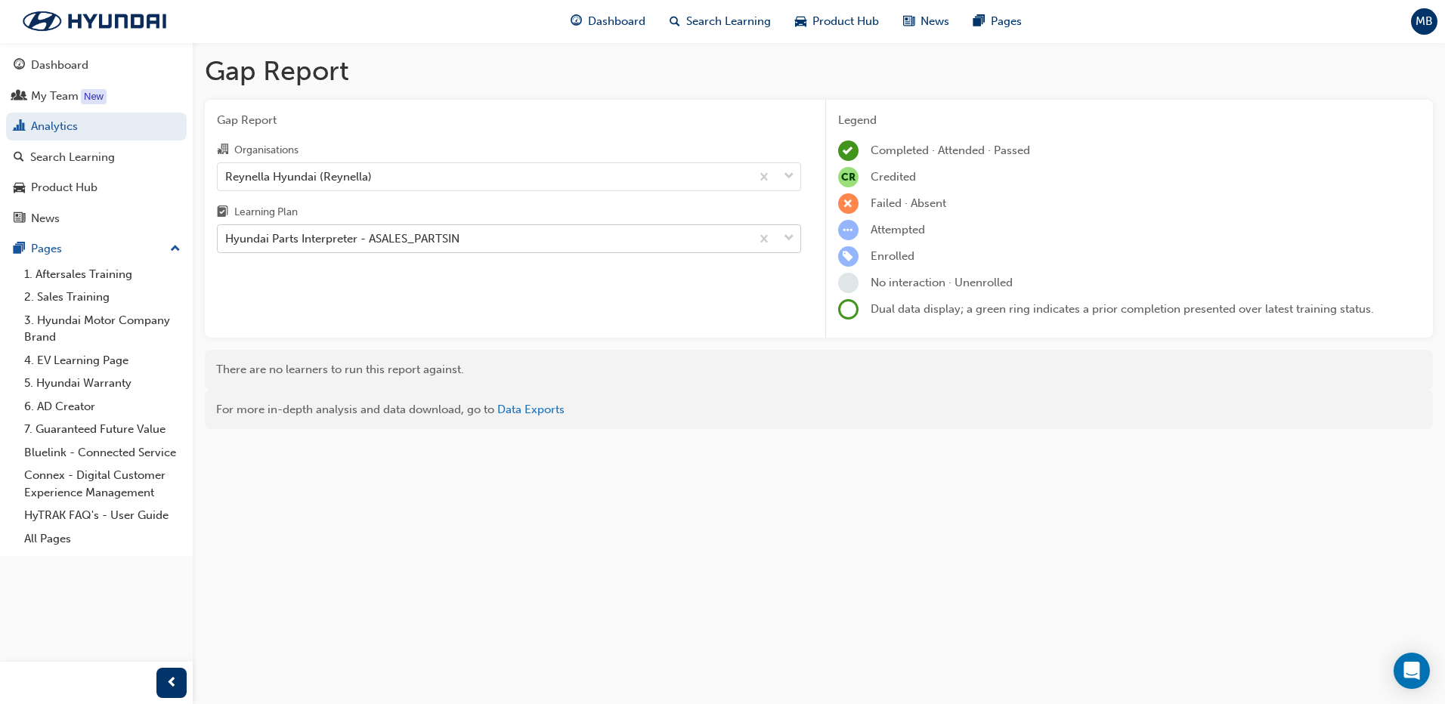
click at [343, 239] on div "Hyundai Parts Interpreter - ASALES_PARTSIN" at bounding box center [342, 238] width 234 height 17
click at [227, 239] on input "Learning Plan Hyundai Parts Interpreter - ASALES_PARTSIN" at bounding box center [226, 238] width 2 height 13
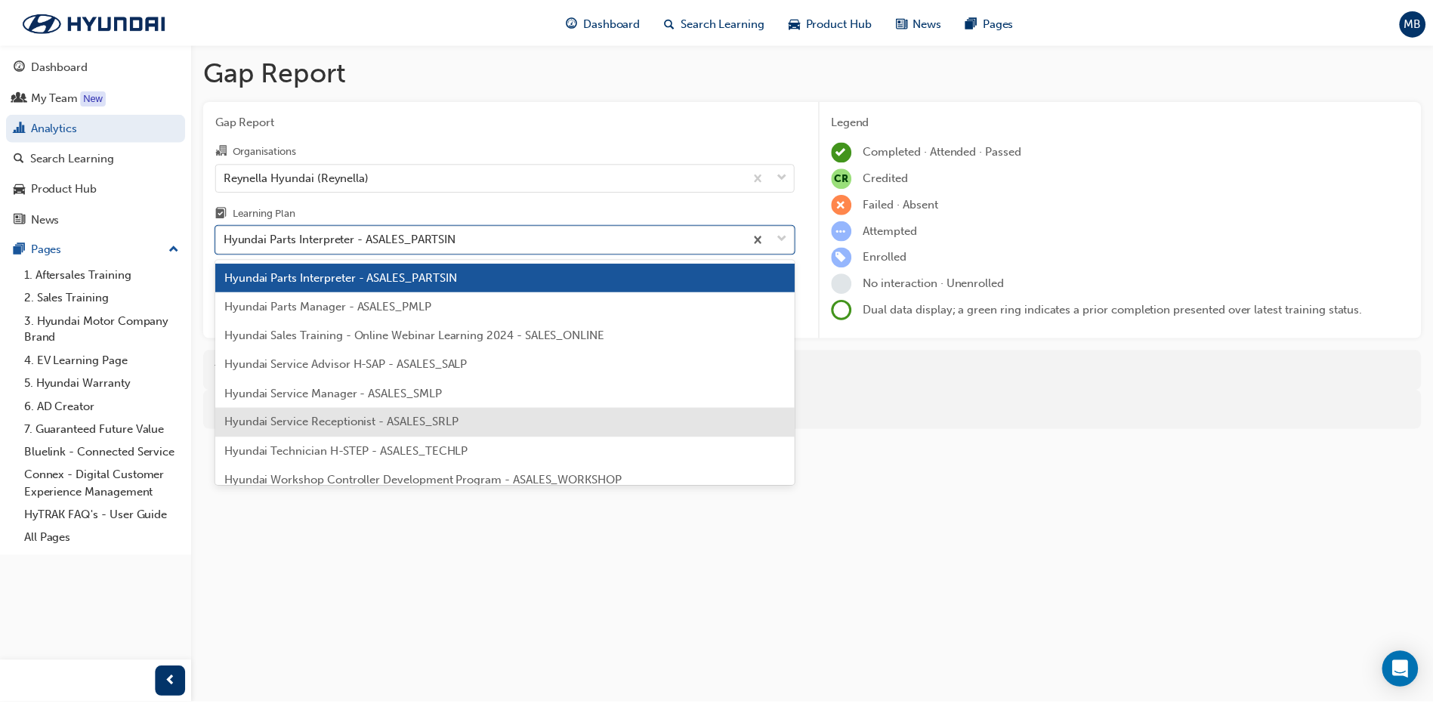
scroll to position [529, 0]
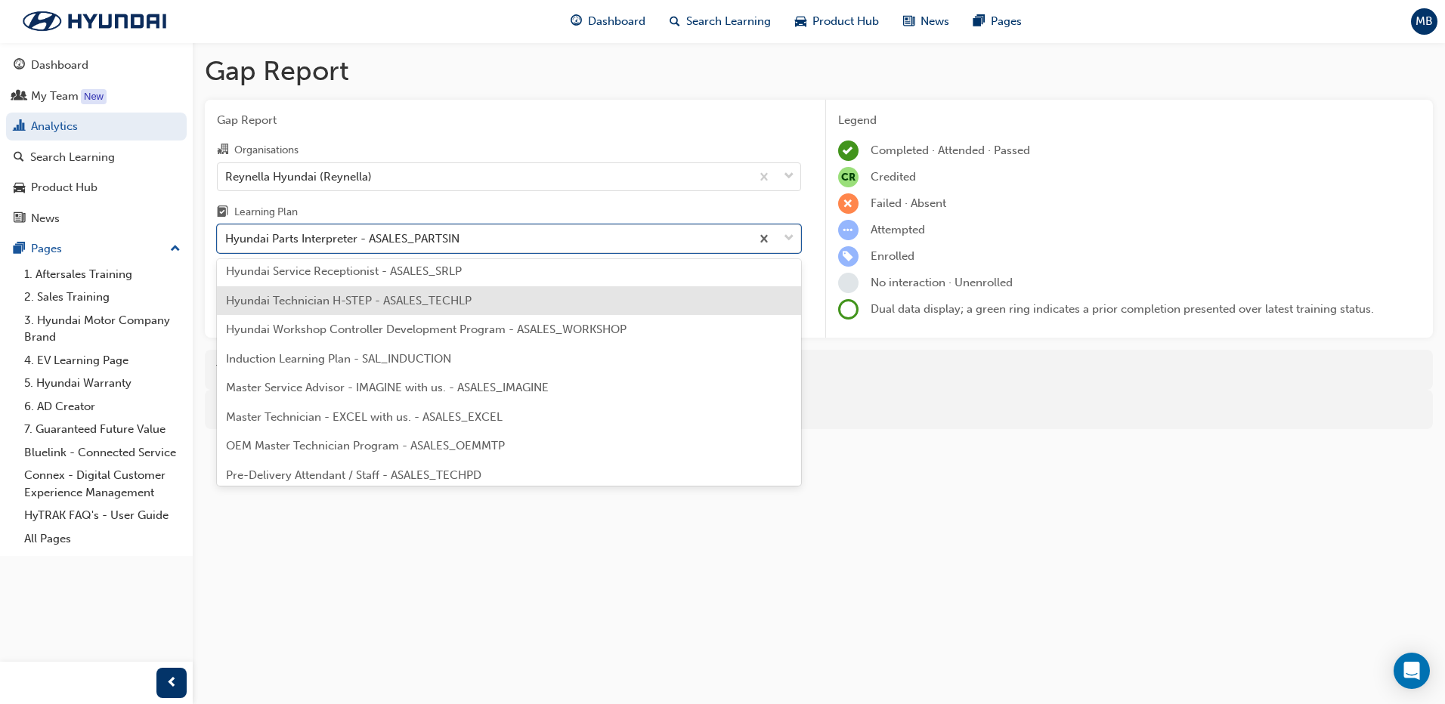
click at [361, 290] on div "Hyundai Technician H-STEP - ASALES_TECHLP" at bounding box center [509, 300] width 584 height 29
